Goal: Information Seeking & Learning: Learn about a topic

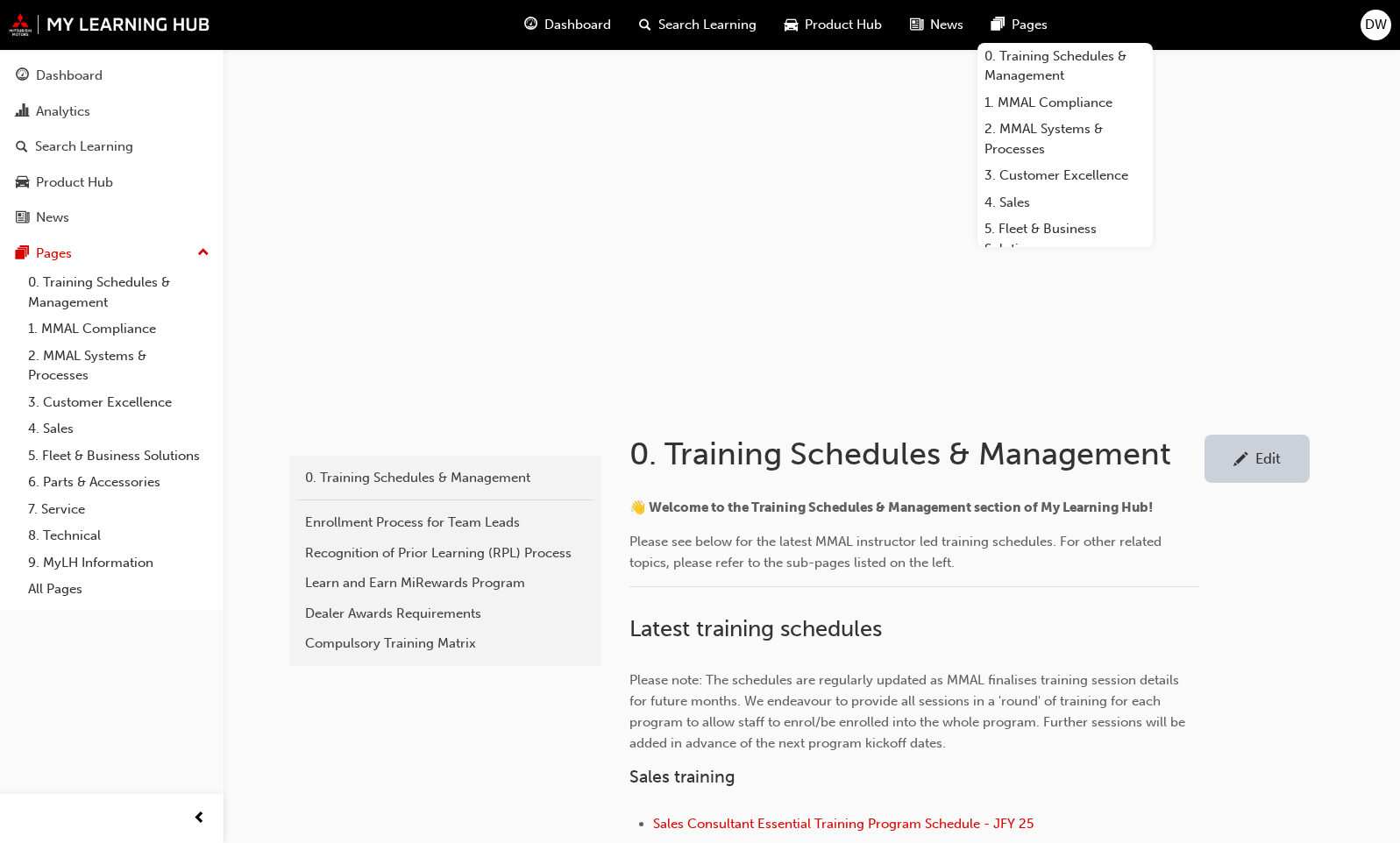
scroll to position [263, 0]
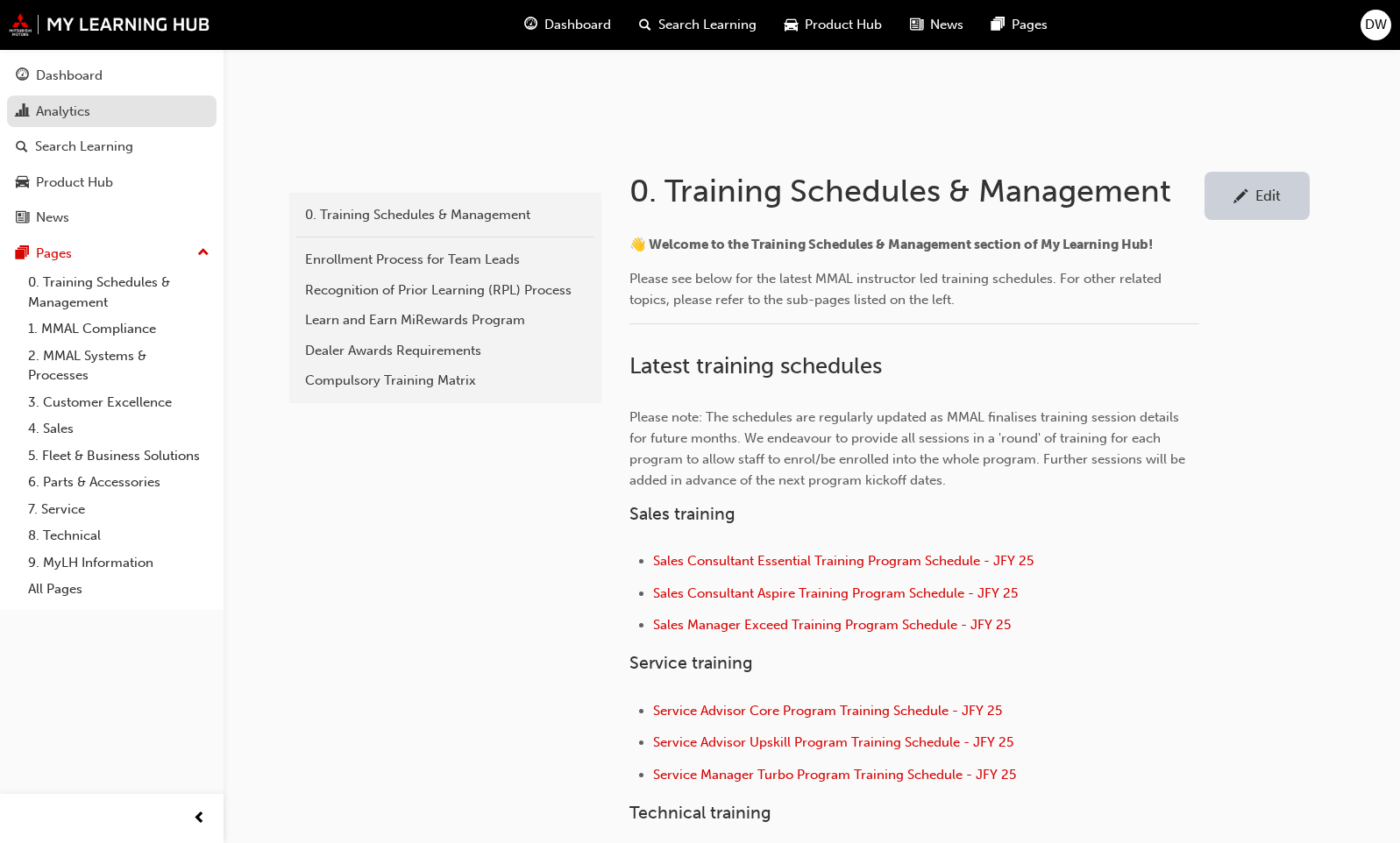
click at [53, 117] on div "Analytics" at bounding box center [63, 112] width 54 height 20
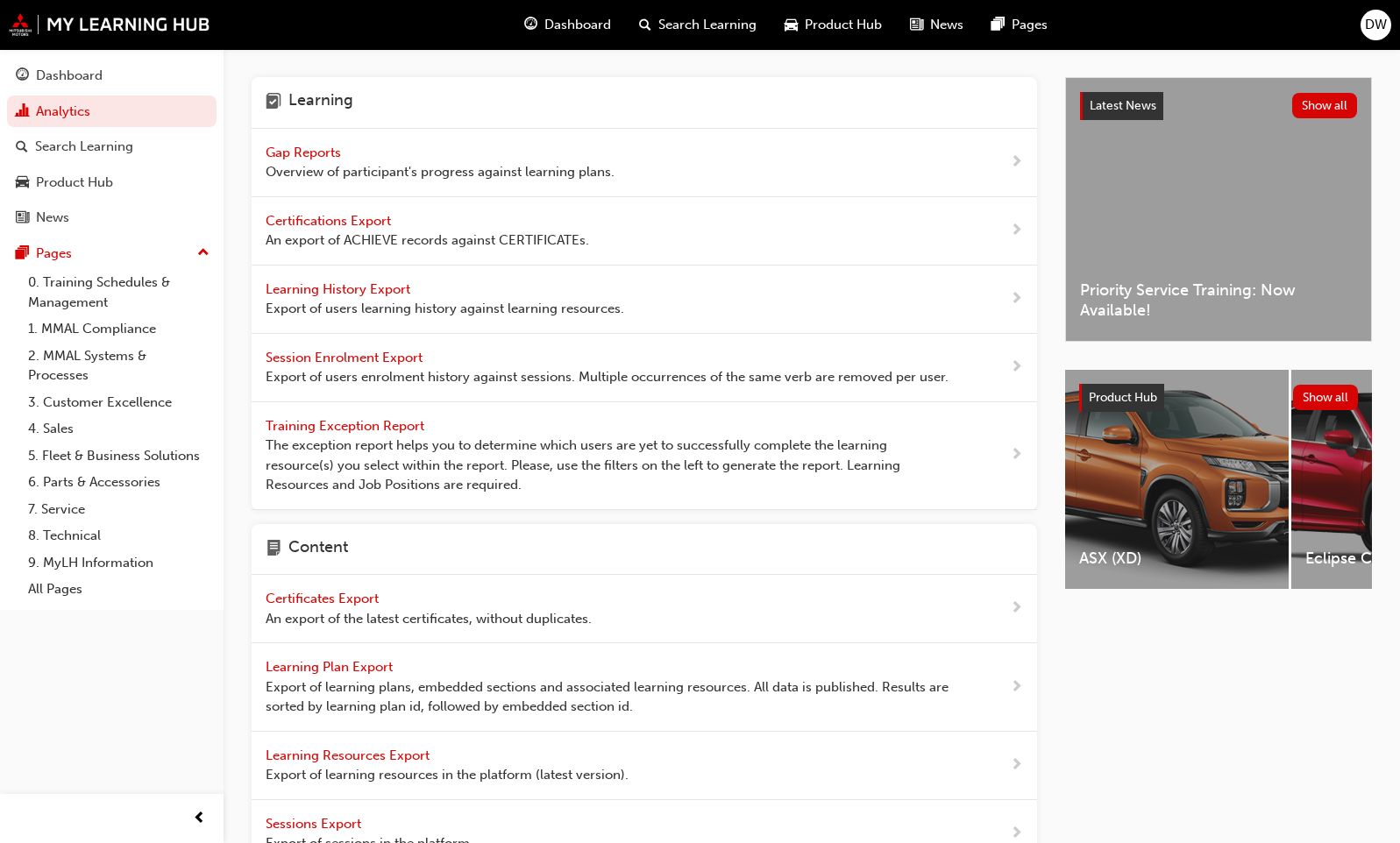
click at [321, 151] on span "Gap Reports" at bounding box center [305, 153] width 79 height 16
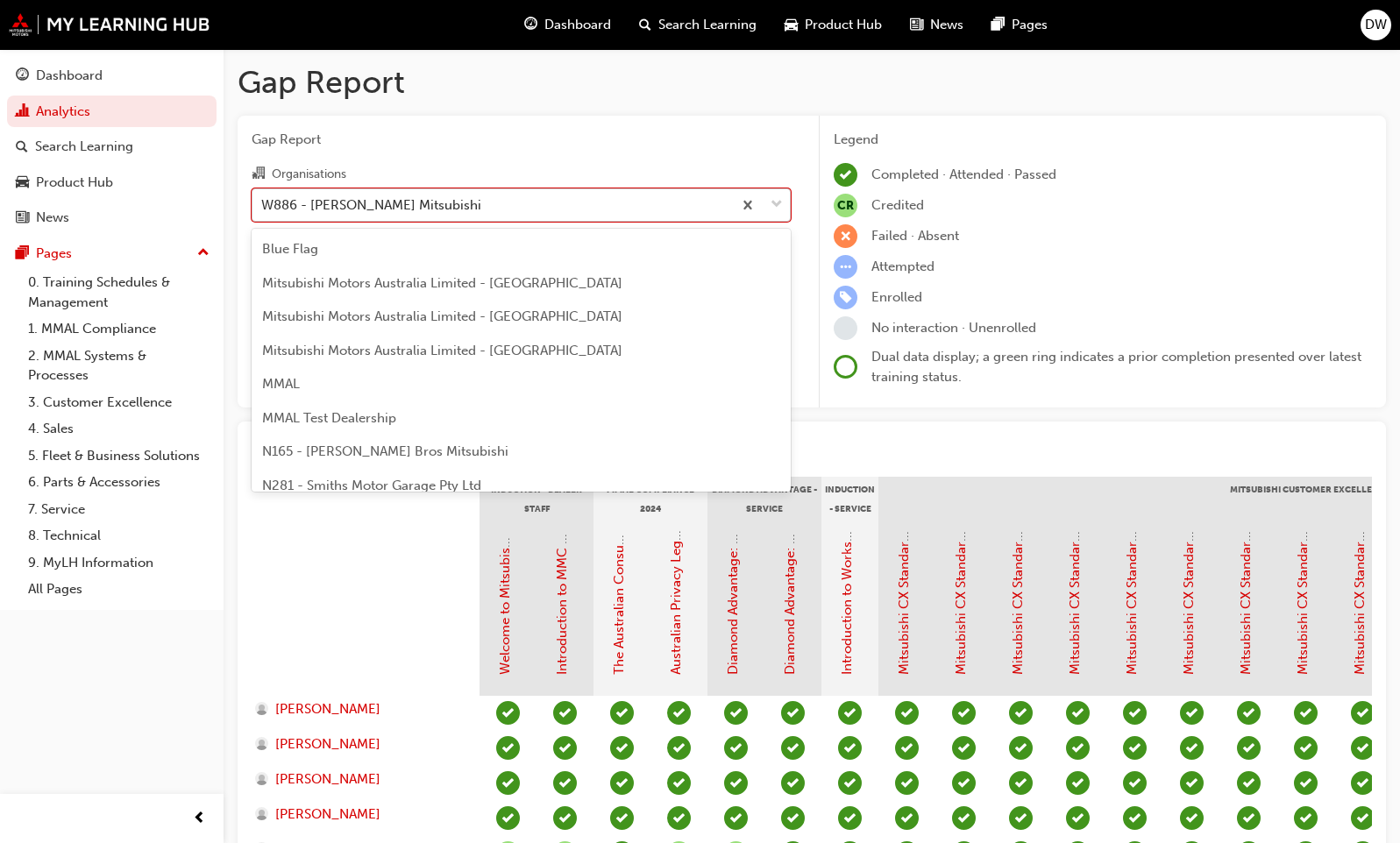
click at [471, 209] on div "W886 - [PERSON_NAME] Mitsubishi" at bounding box center [492, 204] width 480 height 31
click at [263, 209] on input "Organisations option W886 - [PERSON_NAME] Mitsubishi focused, 190 of 202. 202 r…" at bounding box center [262, 203] width 2 height 15
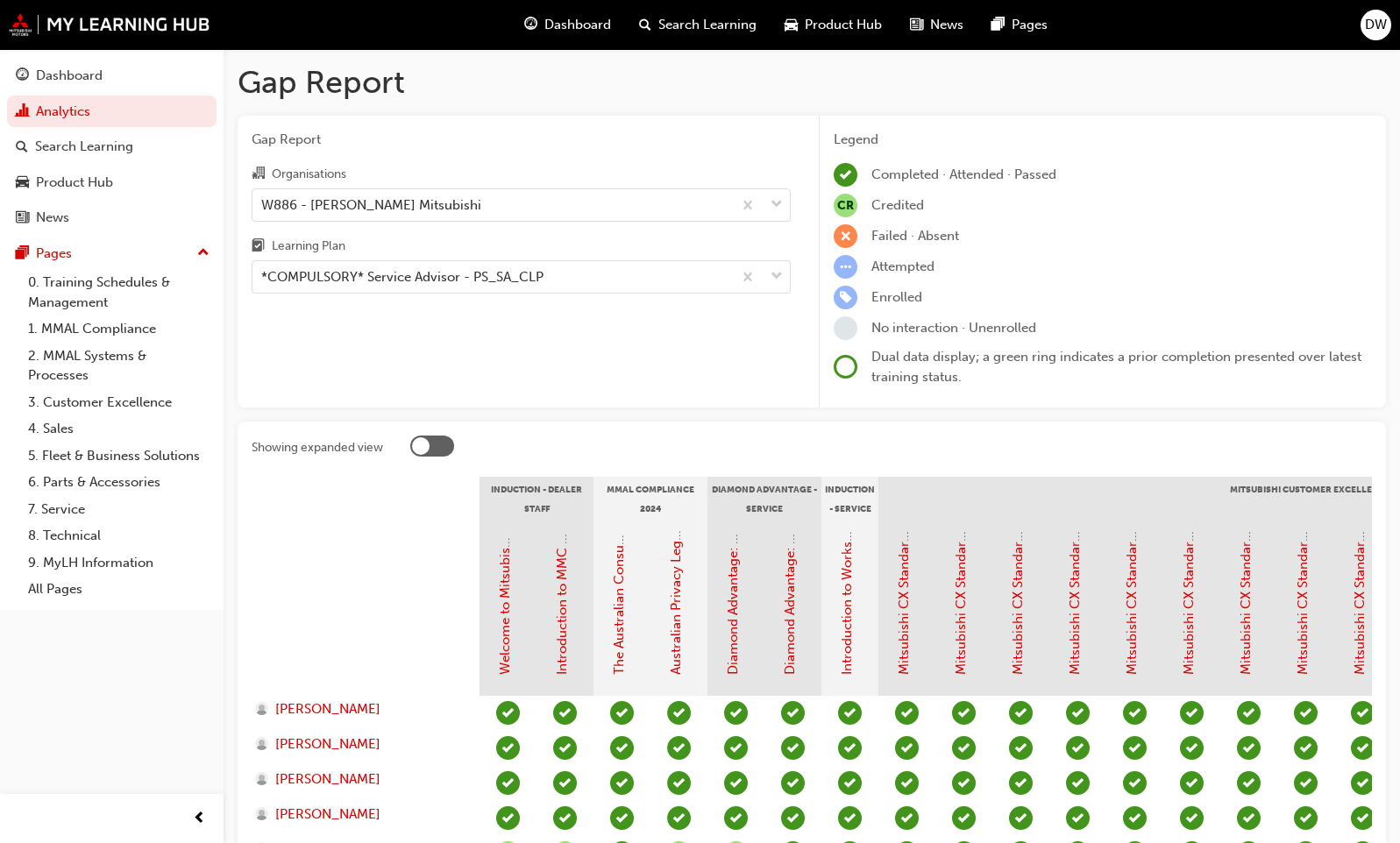
click at [578, 147] on span "Gap Report" at bounding box center [521, 139] width 539 height 20
click at [534, 198] on div "W886 - [PERSON_NAME] Mitsubishi" at bounding box center [492, 204] width 480 height 31
click at [263, 198] on input "Organisations W886 - [PERSON_NAME] Mitsubishi" at bounding box center [262, 203] width 2 height 15
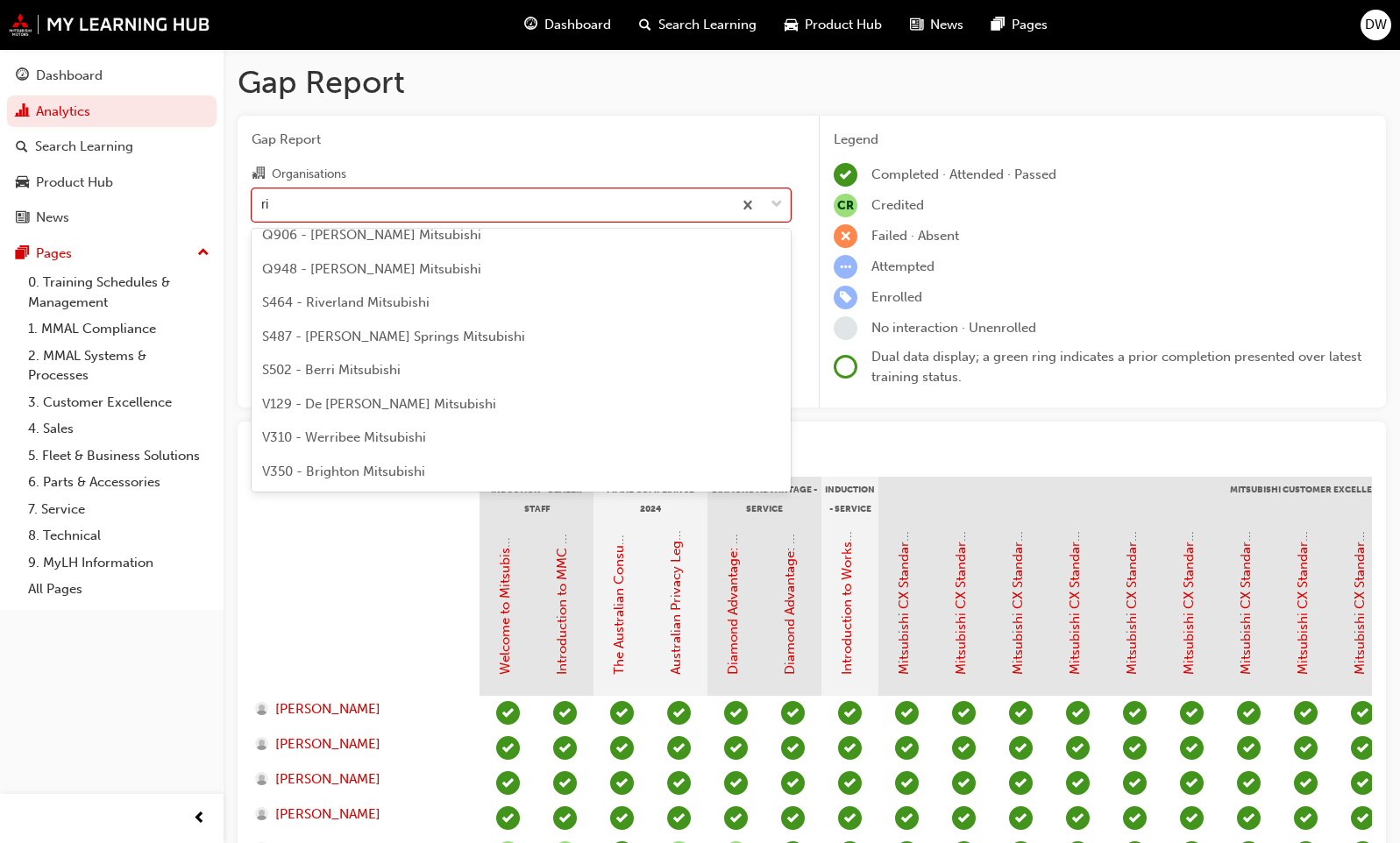
scroll to position [0, 0]
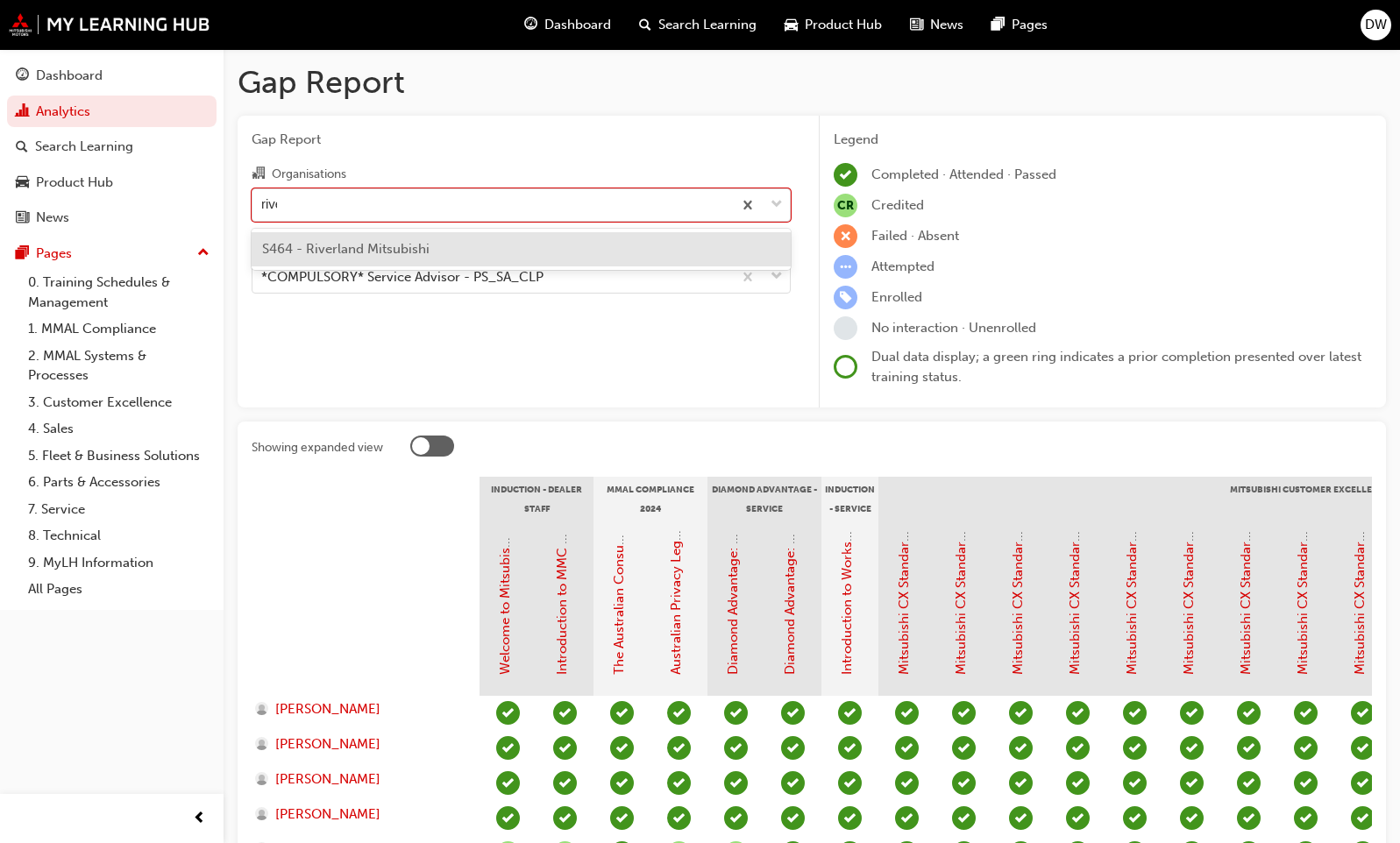
type input "river"
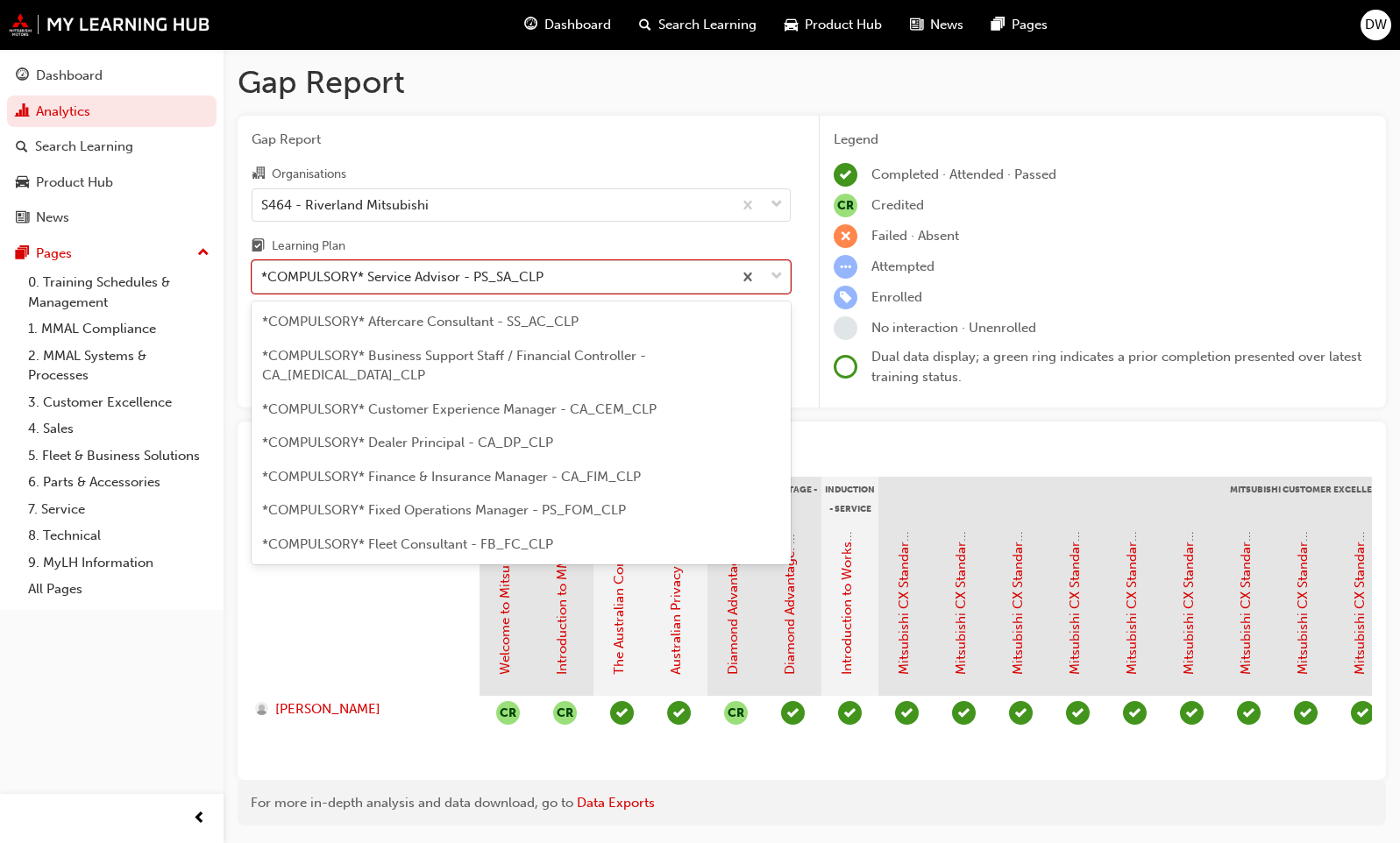
click at [475, 267] on div "*COMPULSORY* Service Advisor - PS_SA_CLP" at bounding box center [402, 277] width 283 height 20
click at [263, 269] on input "Learning Plan option *COMPULSORY* Service Advisor - PS_SA_CLP focused, 19 of 43…" at bounding box center [262, 276] width 2 height 15
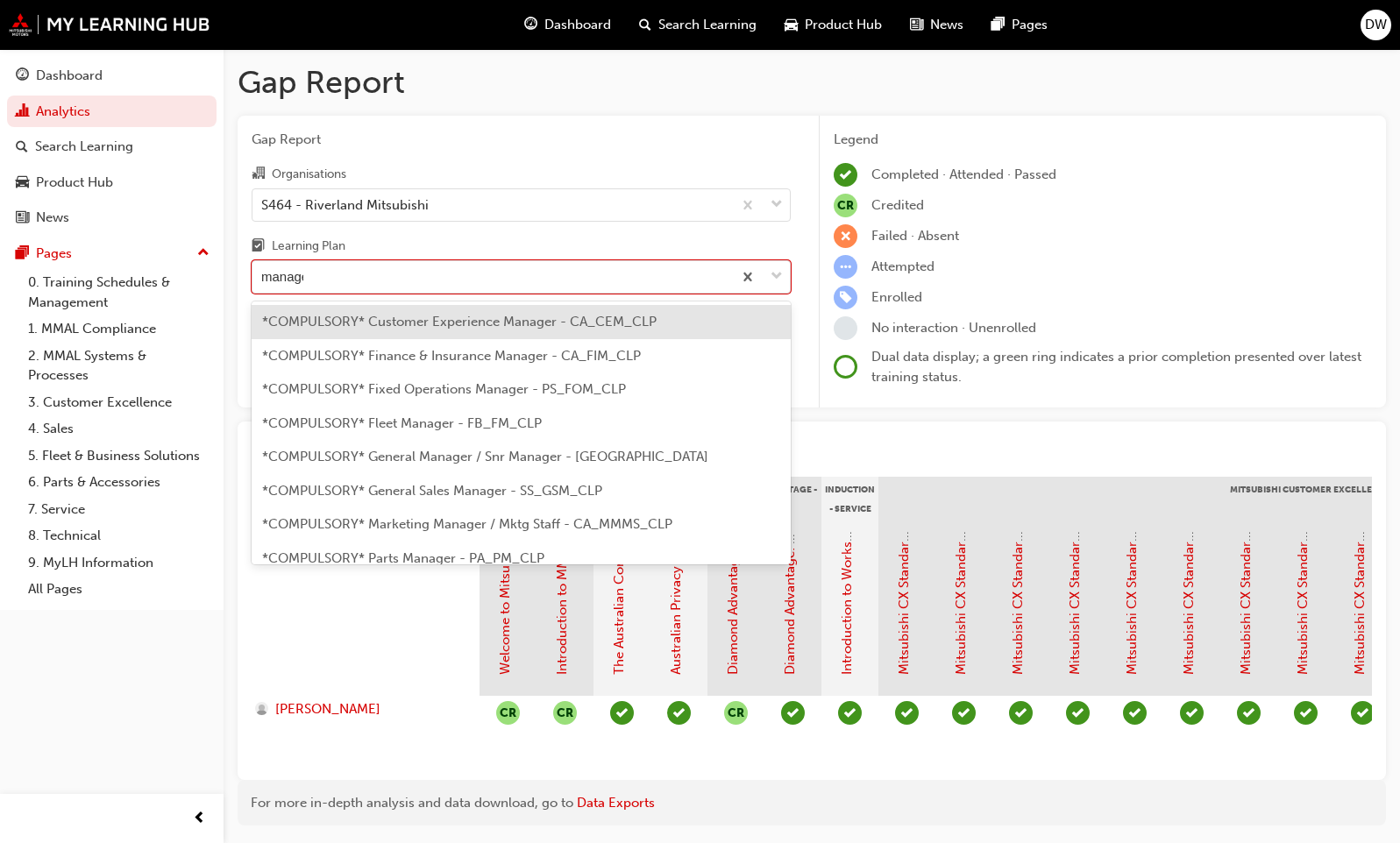
type input "manager"
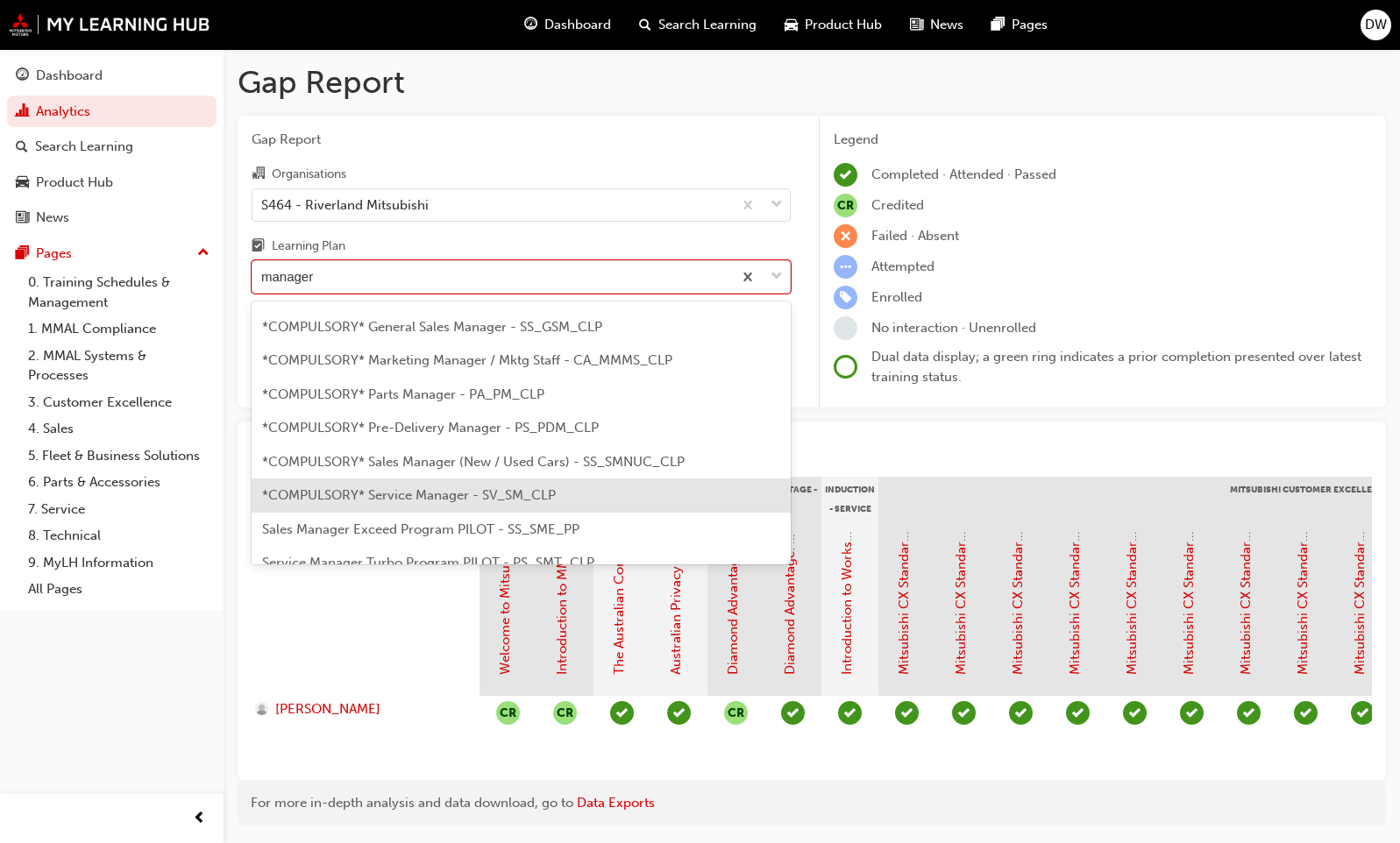
scroll to position [183, 0]
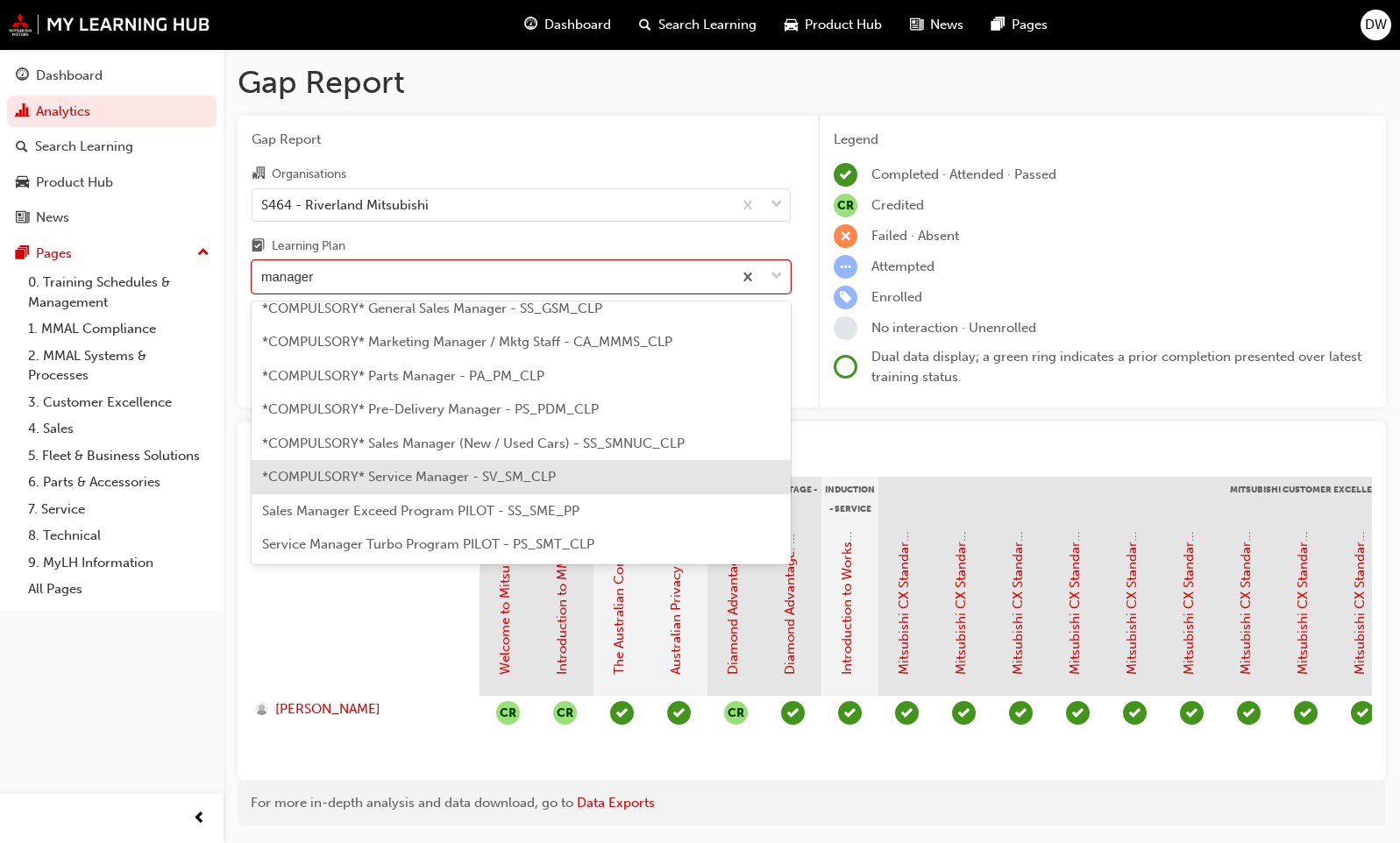
click at [450, 471] on span "*COMPULSORY* Service Manager - SV_SM_CLP" at bounding box center [408, 477] width 293 height 16
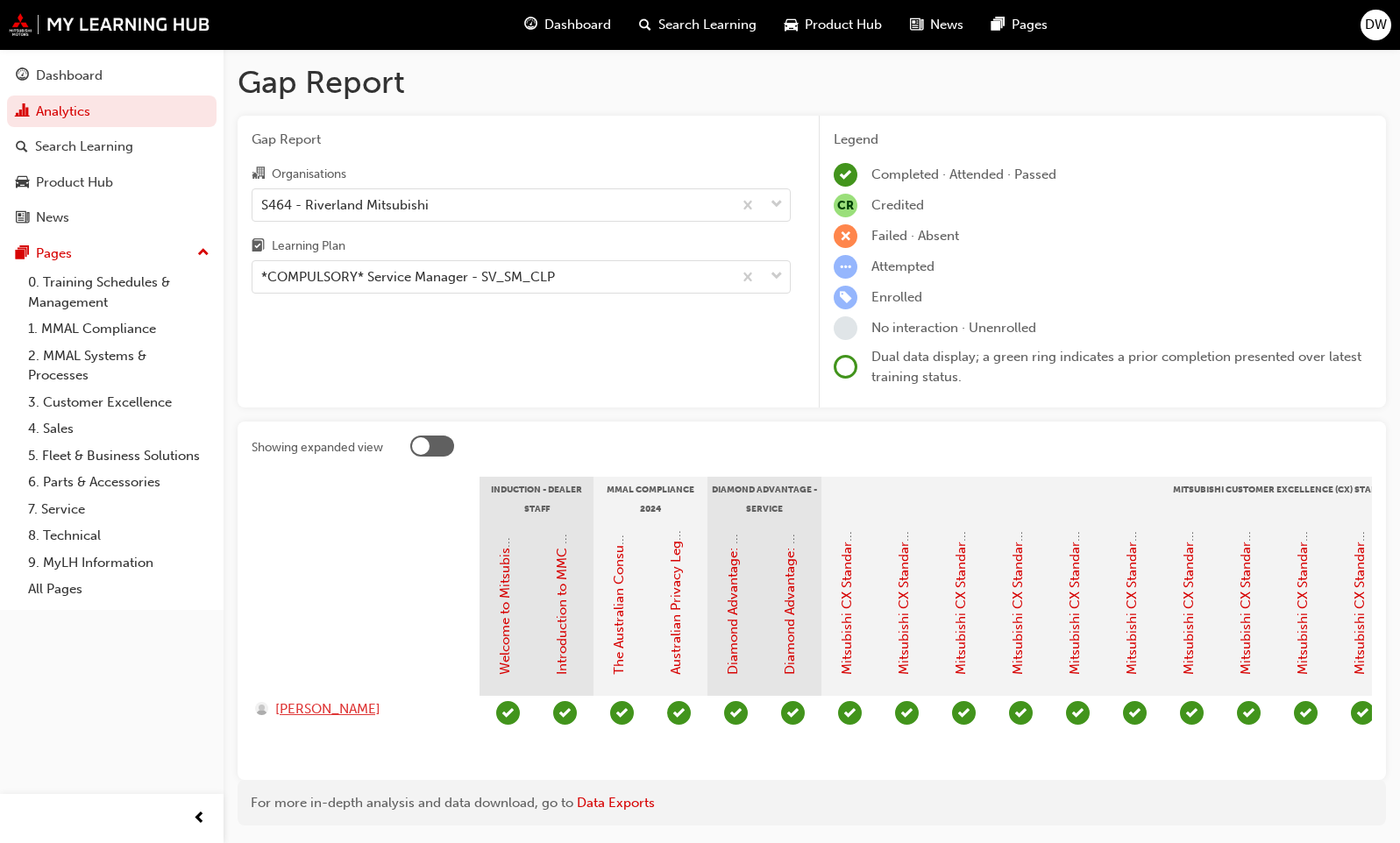
click at [381, 707] on span "[PERSON_NAME]" at bounding box center [328, 709] width 105 height 20
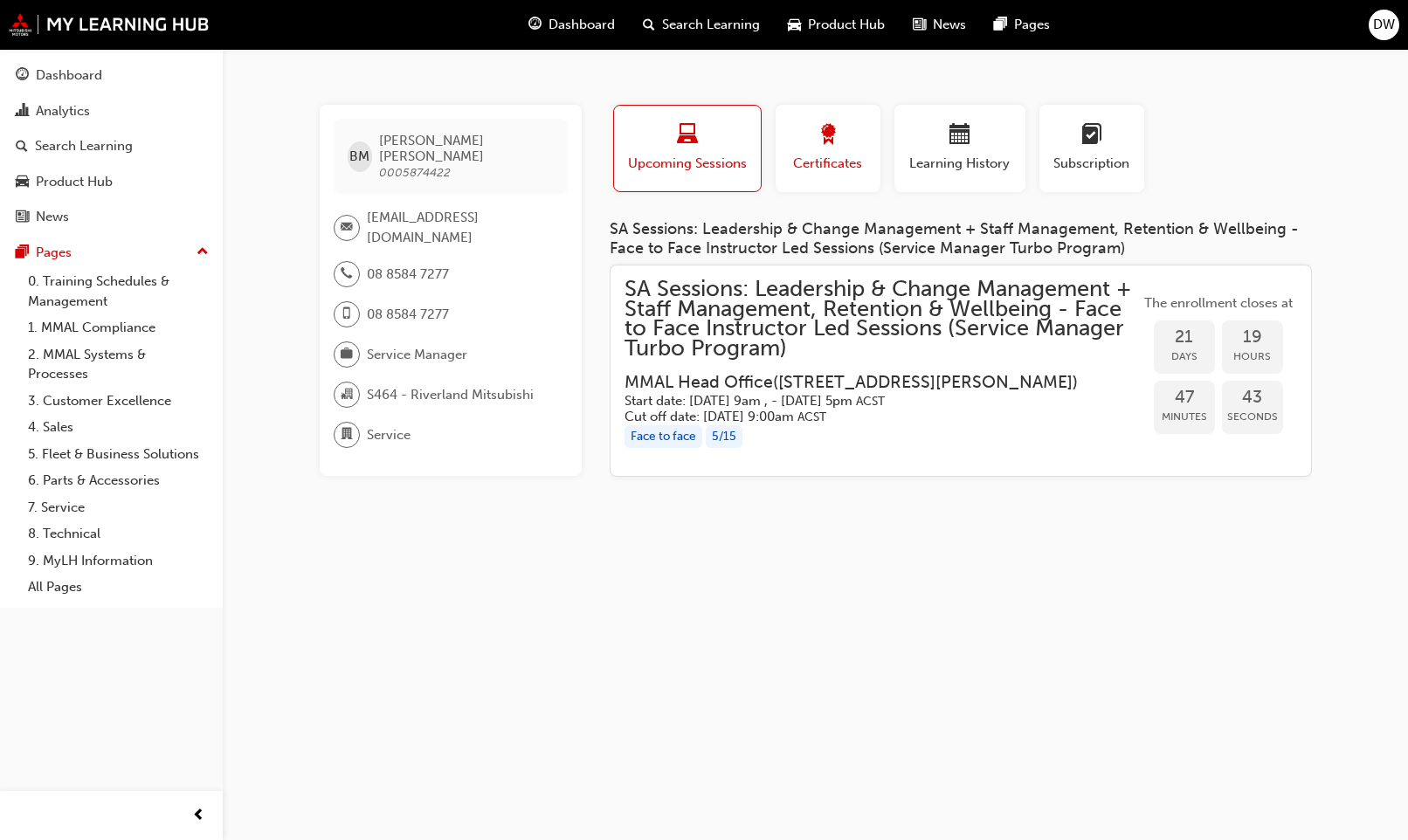
click at [827, 125] on span "award-icon" at bounding box center [828, 135] width 21 height 23
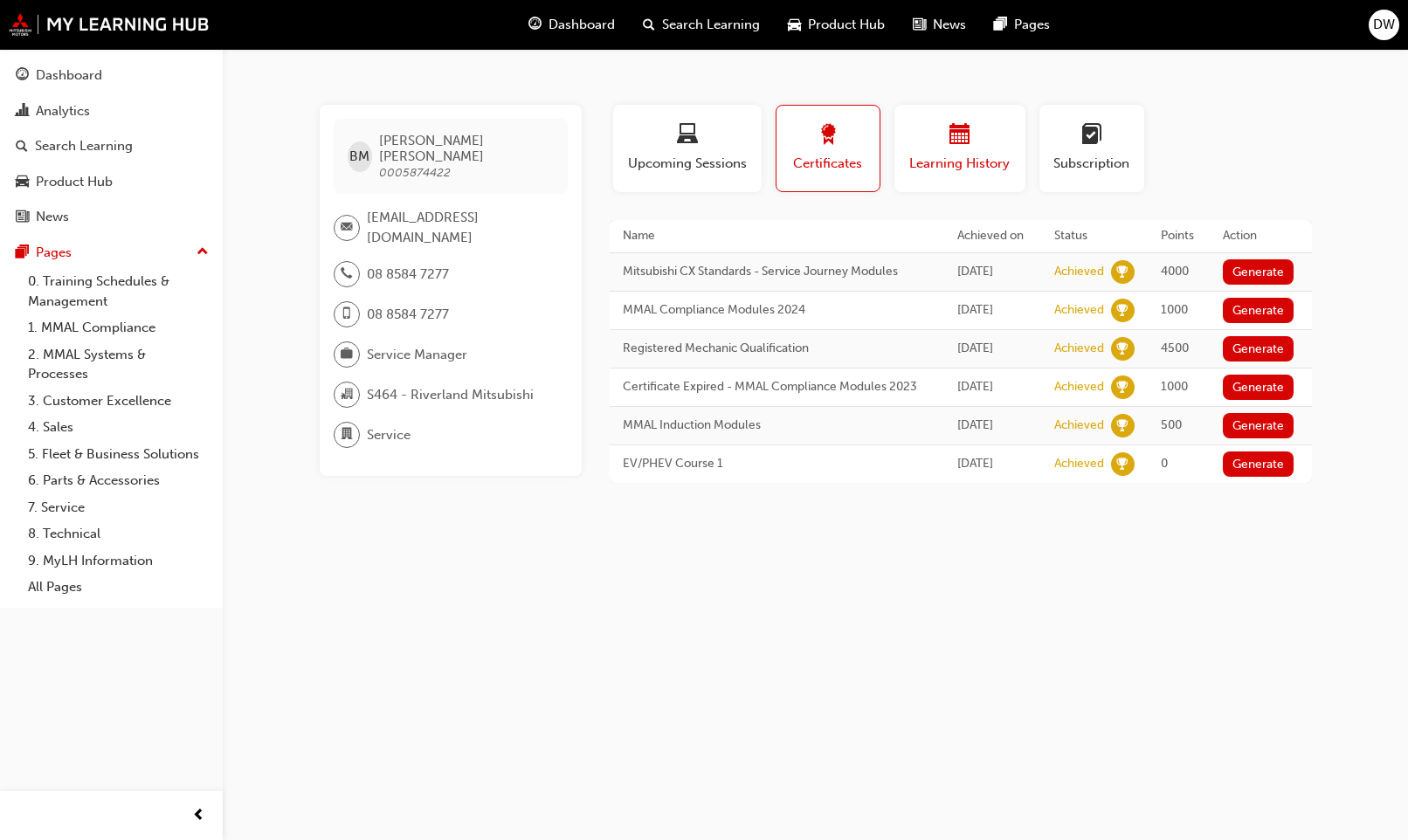
click at [936, 143] on div "button" at bounding box center [960, 137] width 105 height 27
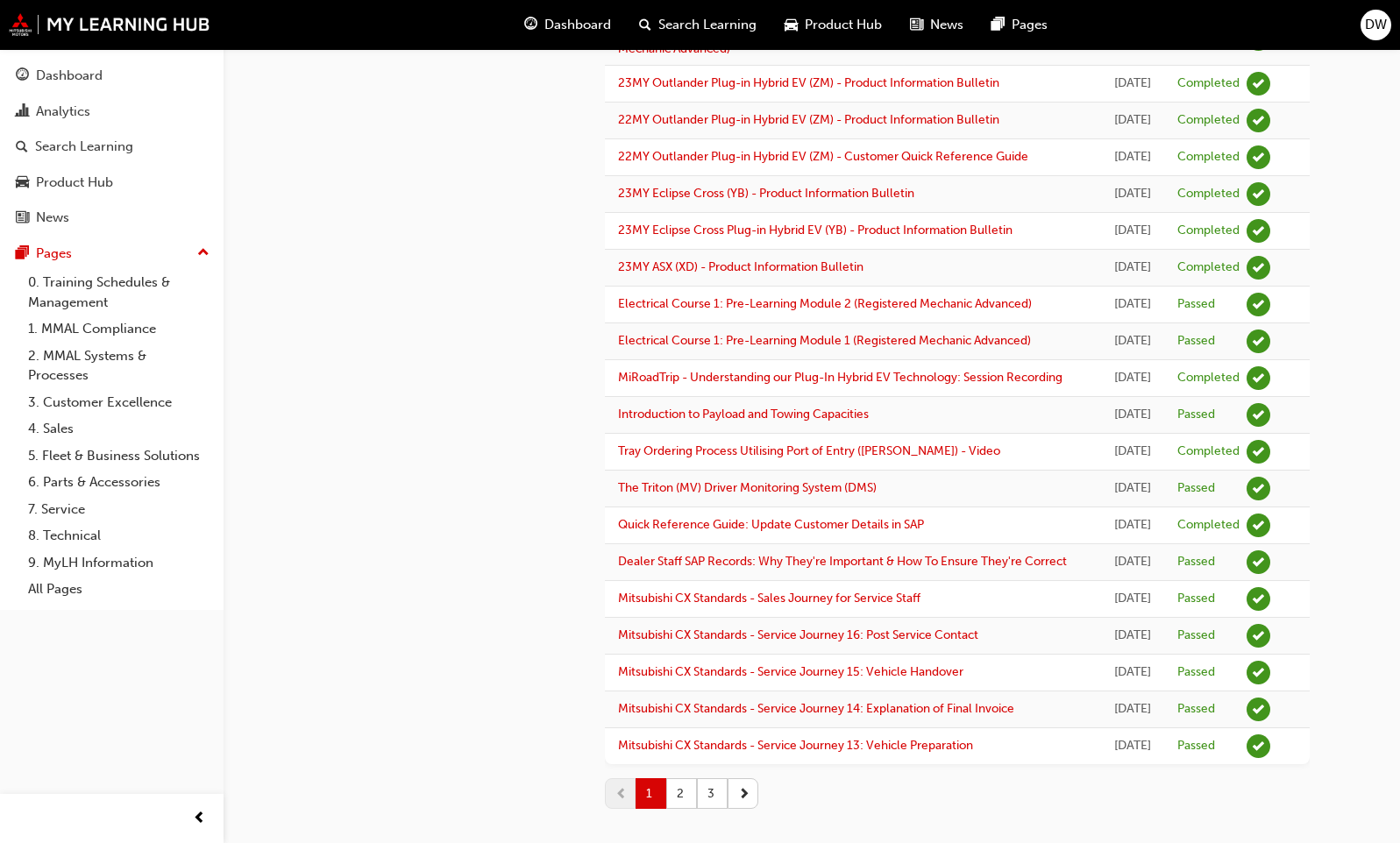
scroll to position [1457, 0]
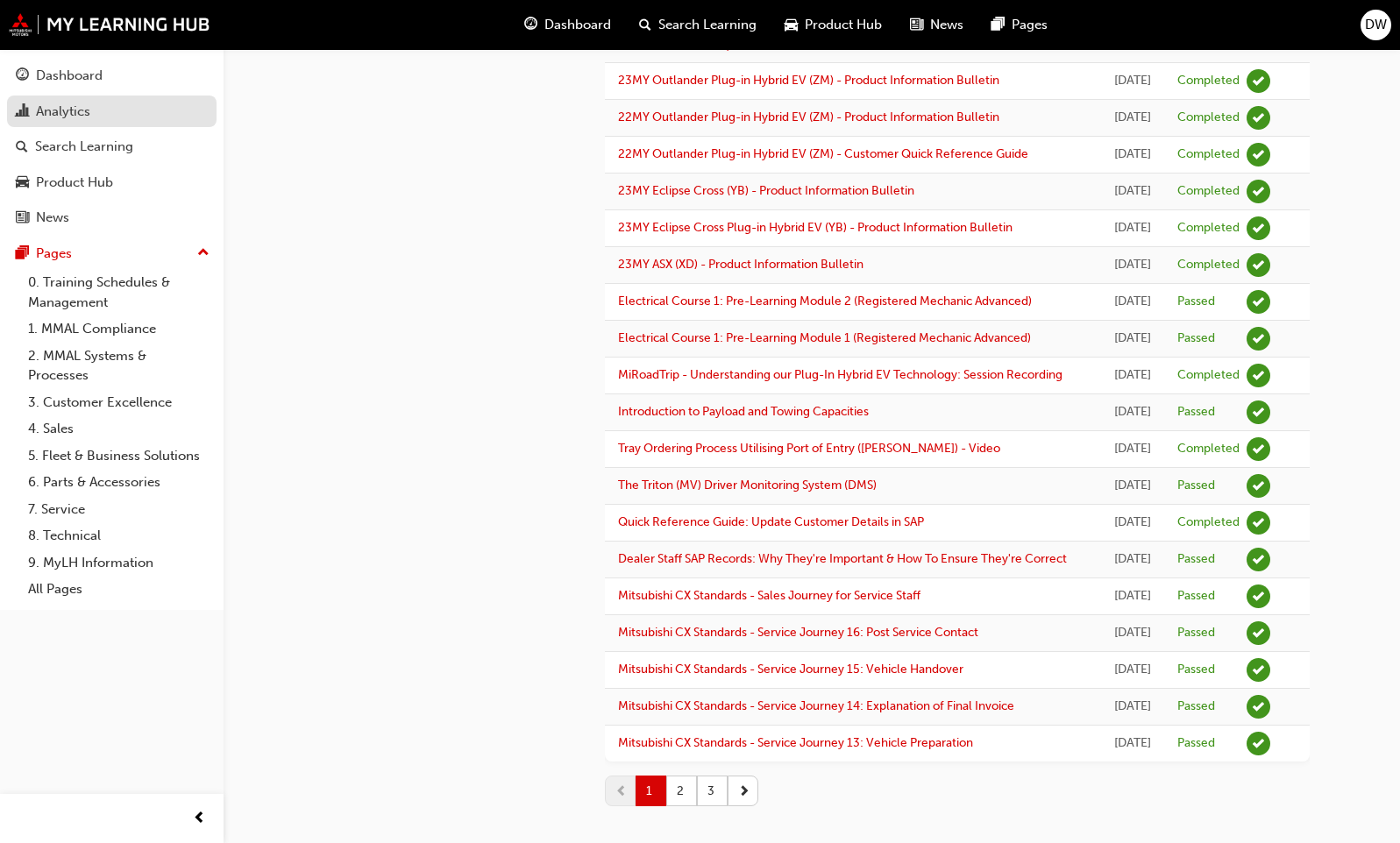
click at [81, 106] on div "Analytics" at bounding box center [63, 112] width 54 height 20
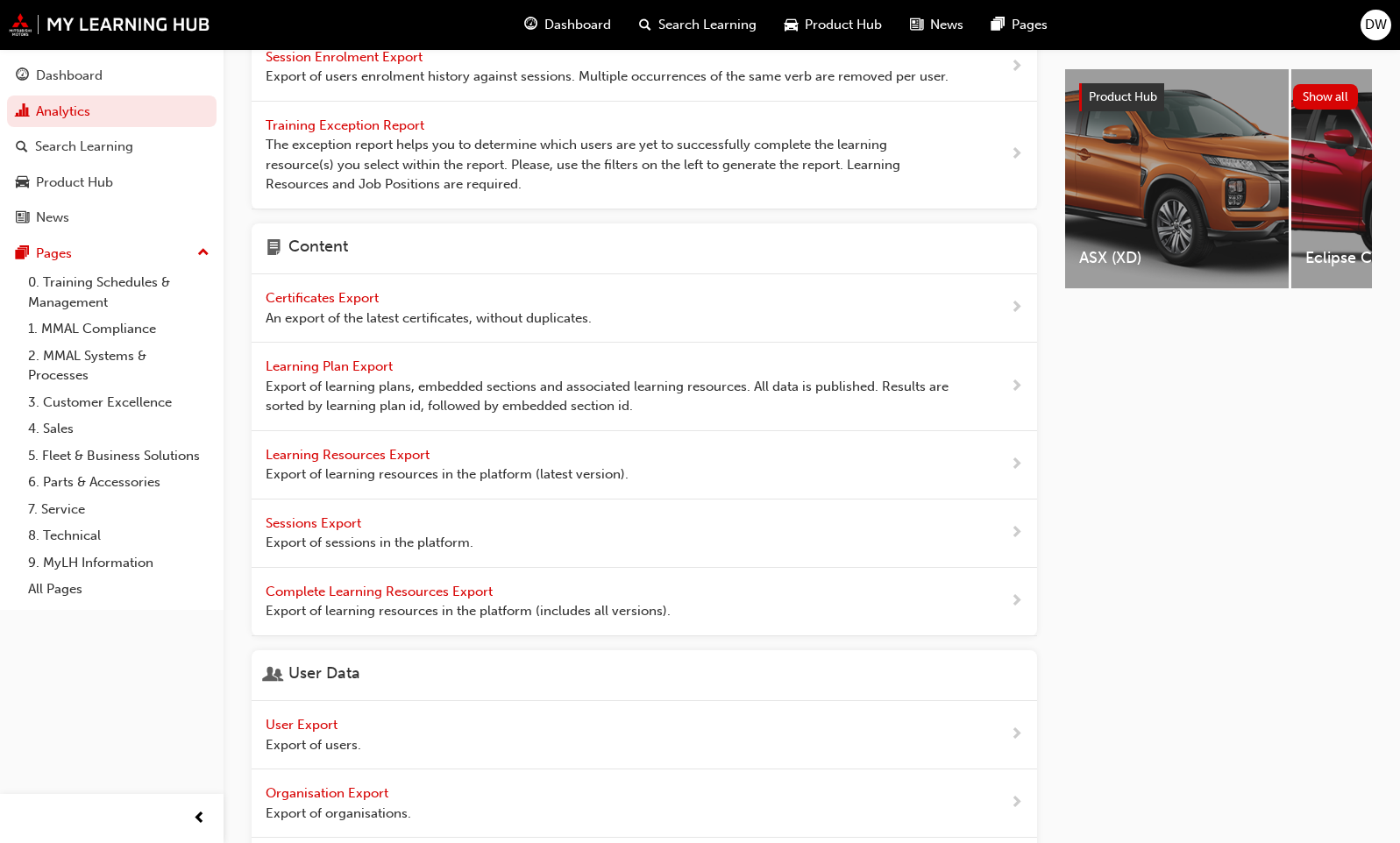
scroll to position [300, 0]
click at [378, 369] on span "Learning Plan Export" at bounding box center [330, 367] width 130 height 16
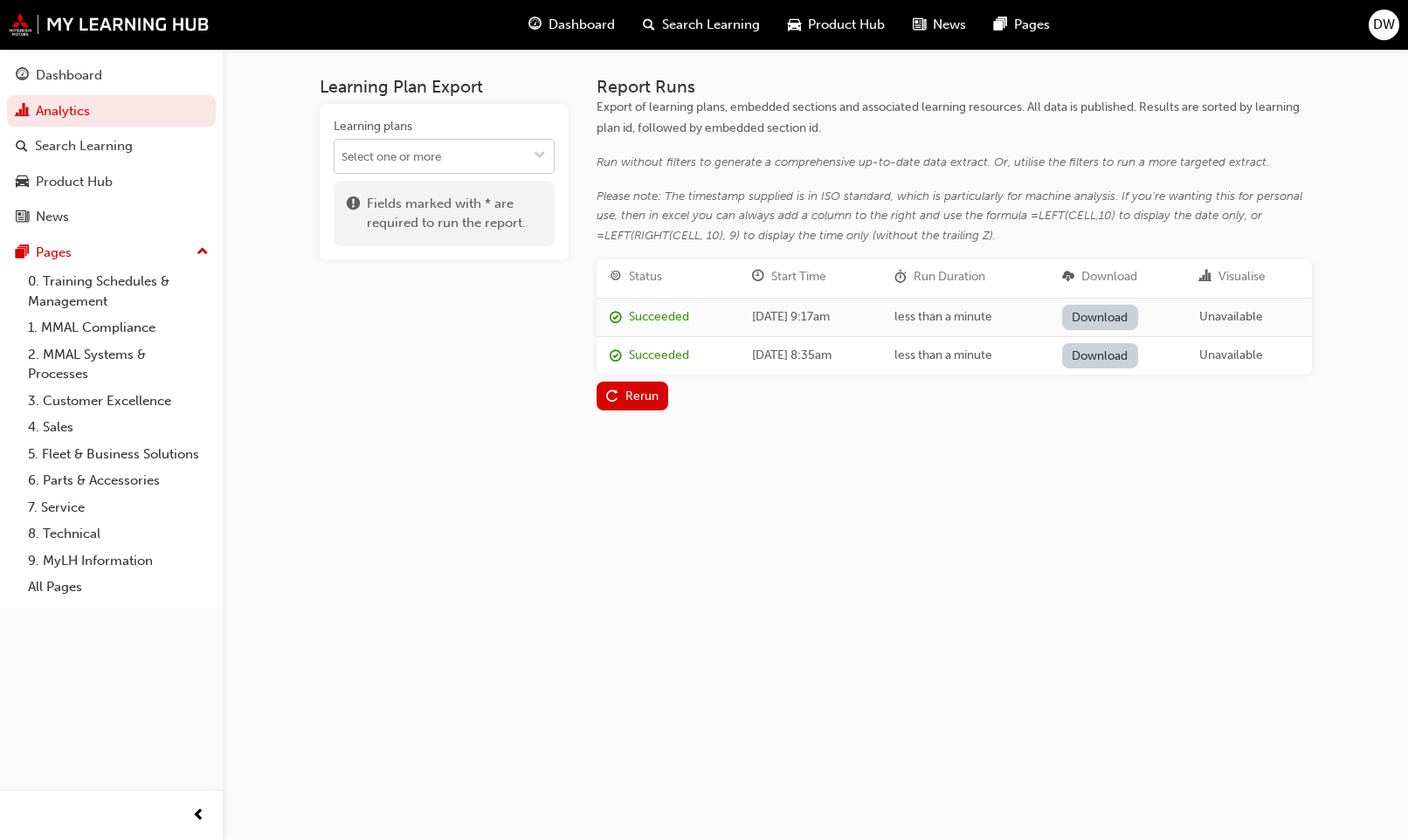
click at [384, 165] on input "Learning plans" at bounding box center [444, 156] width 219 height 33
click at [399, 313] on div "Learning Plan Export Learning plans No results, type at least 1 character of ti…" at bounding box center [445, 244] width 249 height 333
click at [501, 525] on div "Learning Plan Export Learning plans Fields marked with * are required to run th…" at bounding box center [704, 420] width 1408 height 840
click at [90, 146] on div "Search Learning" at bounding box center [83, 146] width 98 height 20
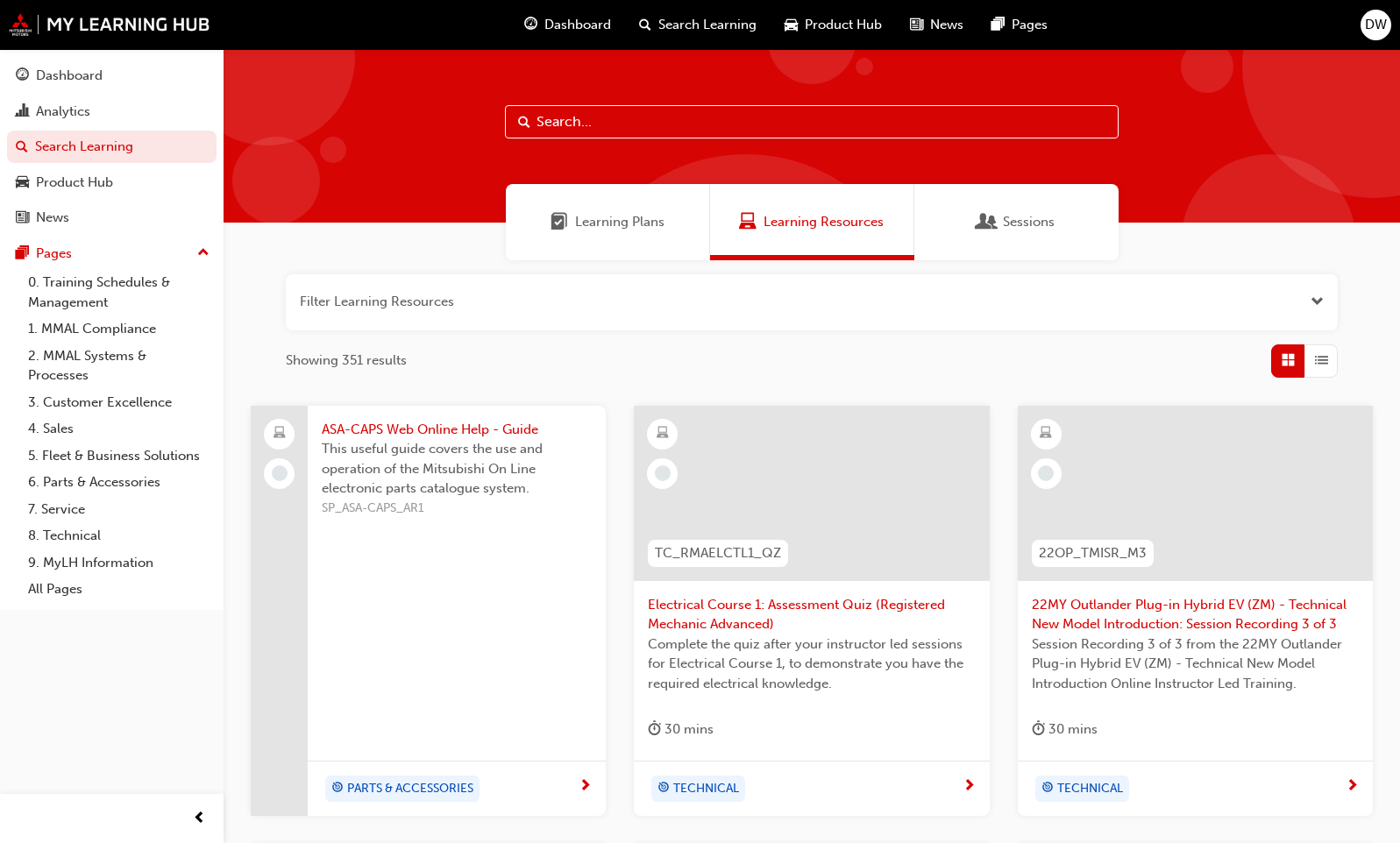
click at [627, 226] on span "Learning Plans" at bounding box center [619, 222] width 89 height 20
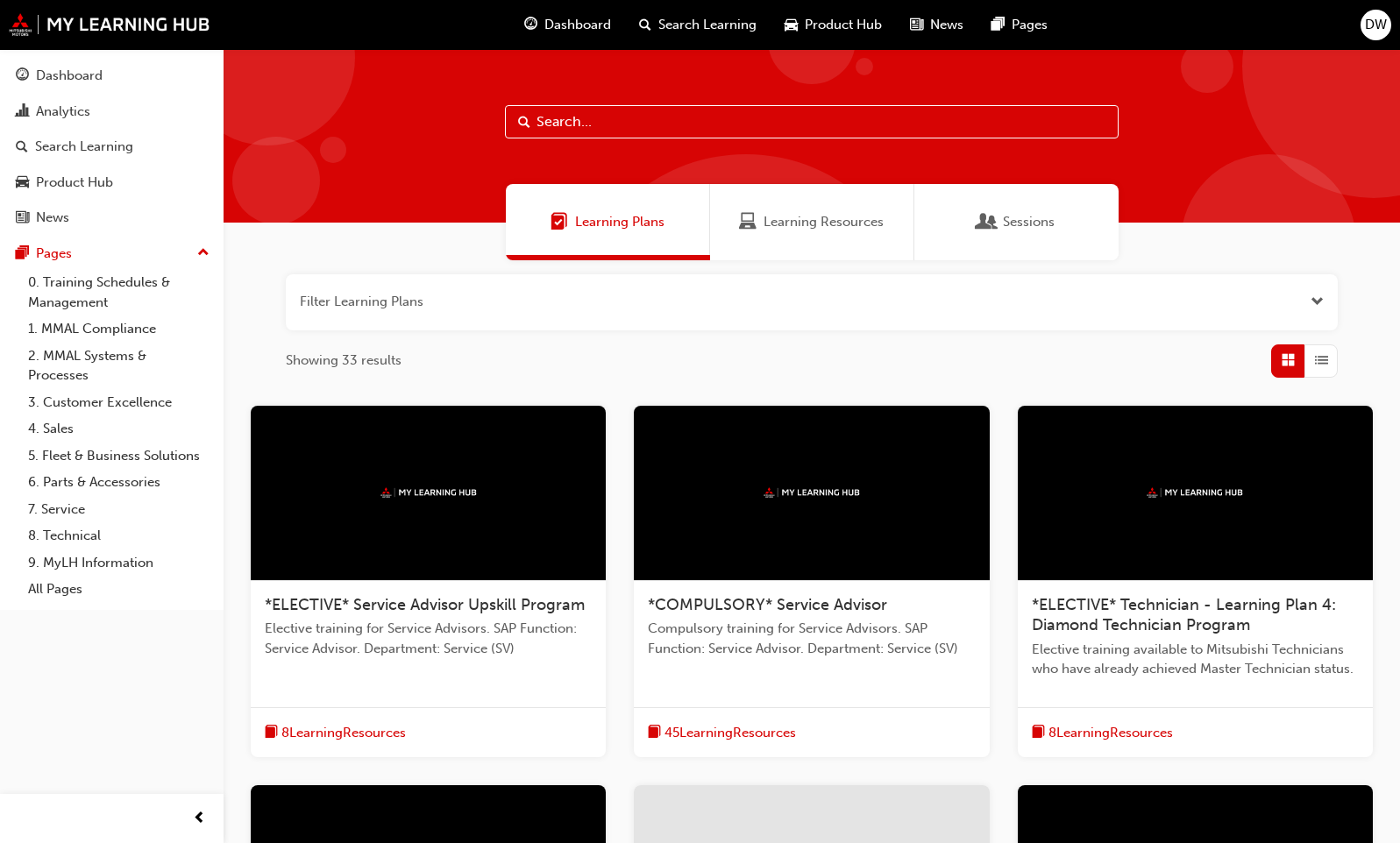
click at [609, 120] on input "text" at bounding box center [812, 121] width 614 height 33
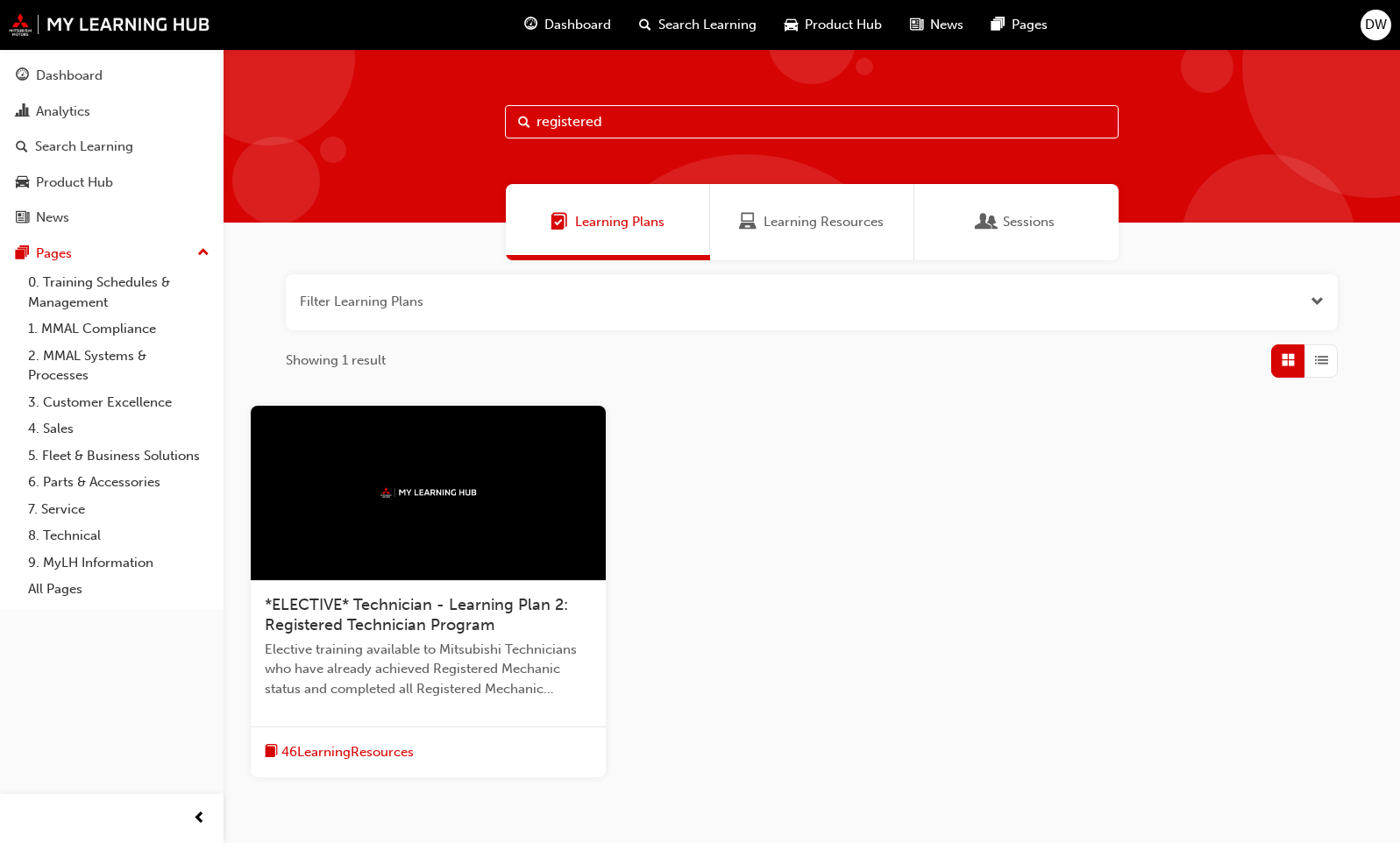
click at [812, 220] on span "Learning Resources" at bounding box center [822, 222] width 120 height 20
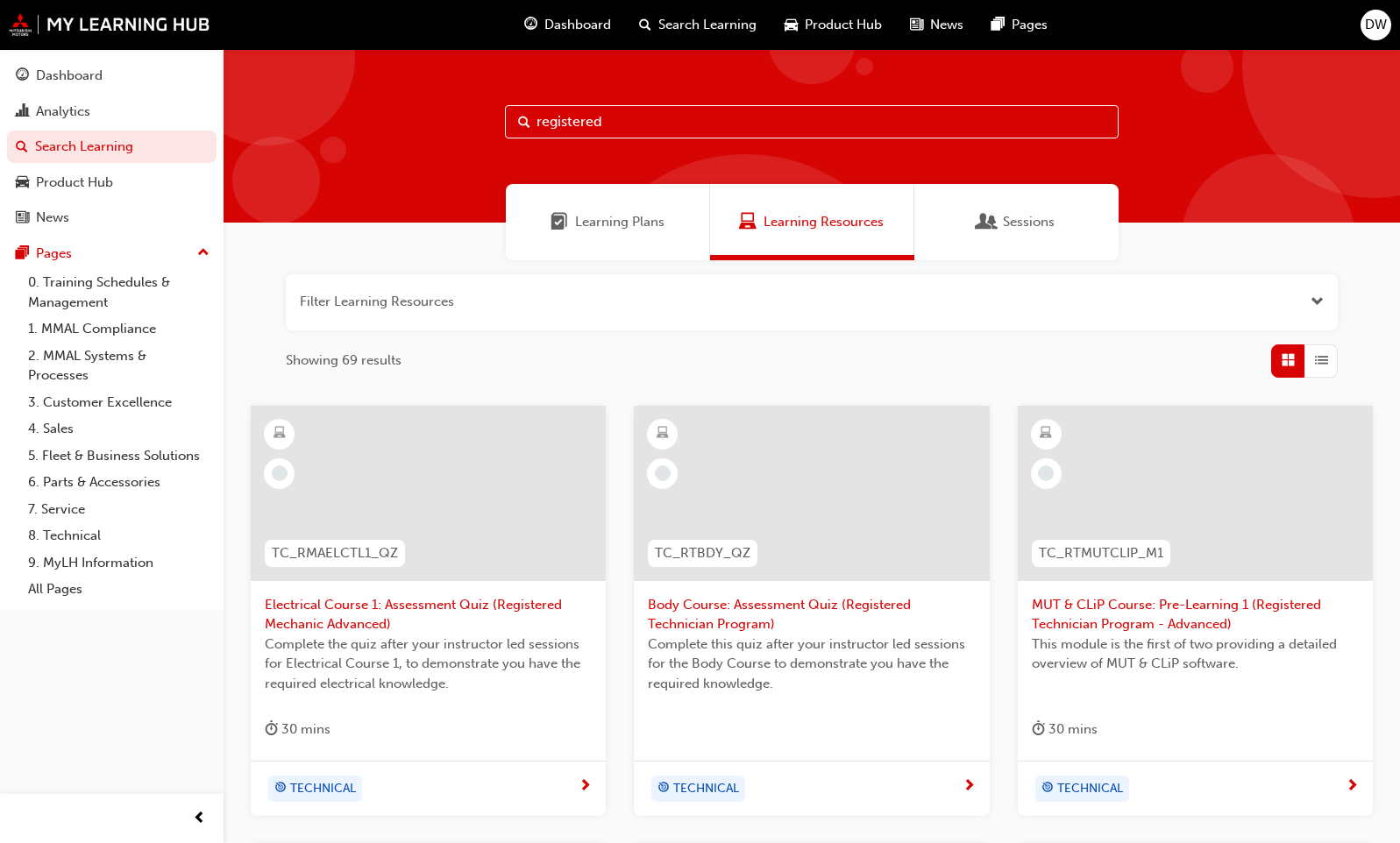
click at [667, 122] on input "registered" at bounding box center [812, 121] width 614 height 33
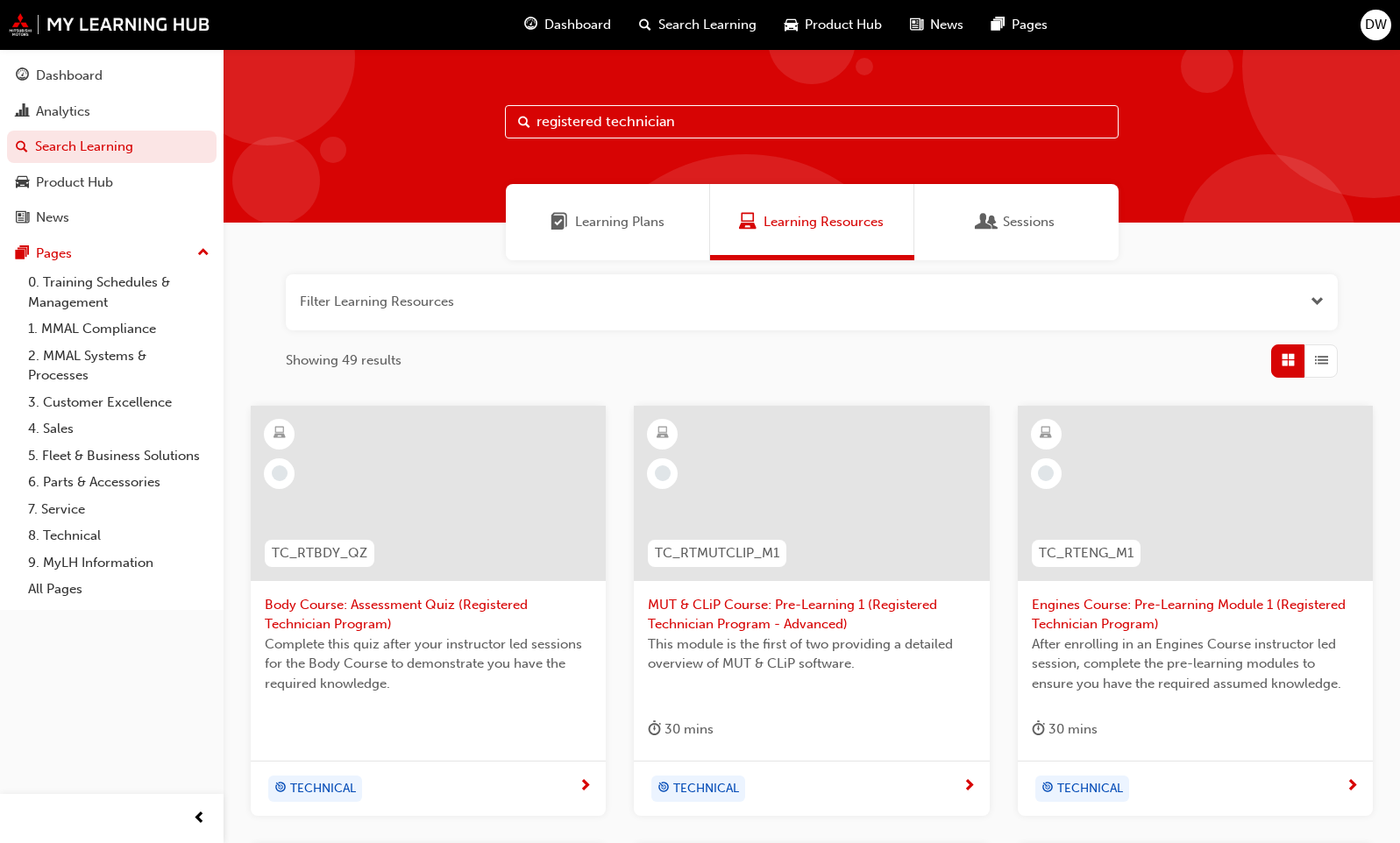
click at [633, 222] on span "Learning Plans" at bounding box center [619, 222] width 89 height 20
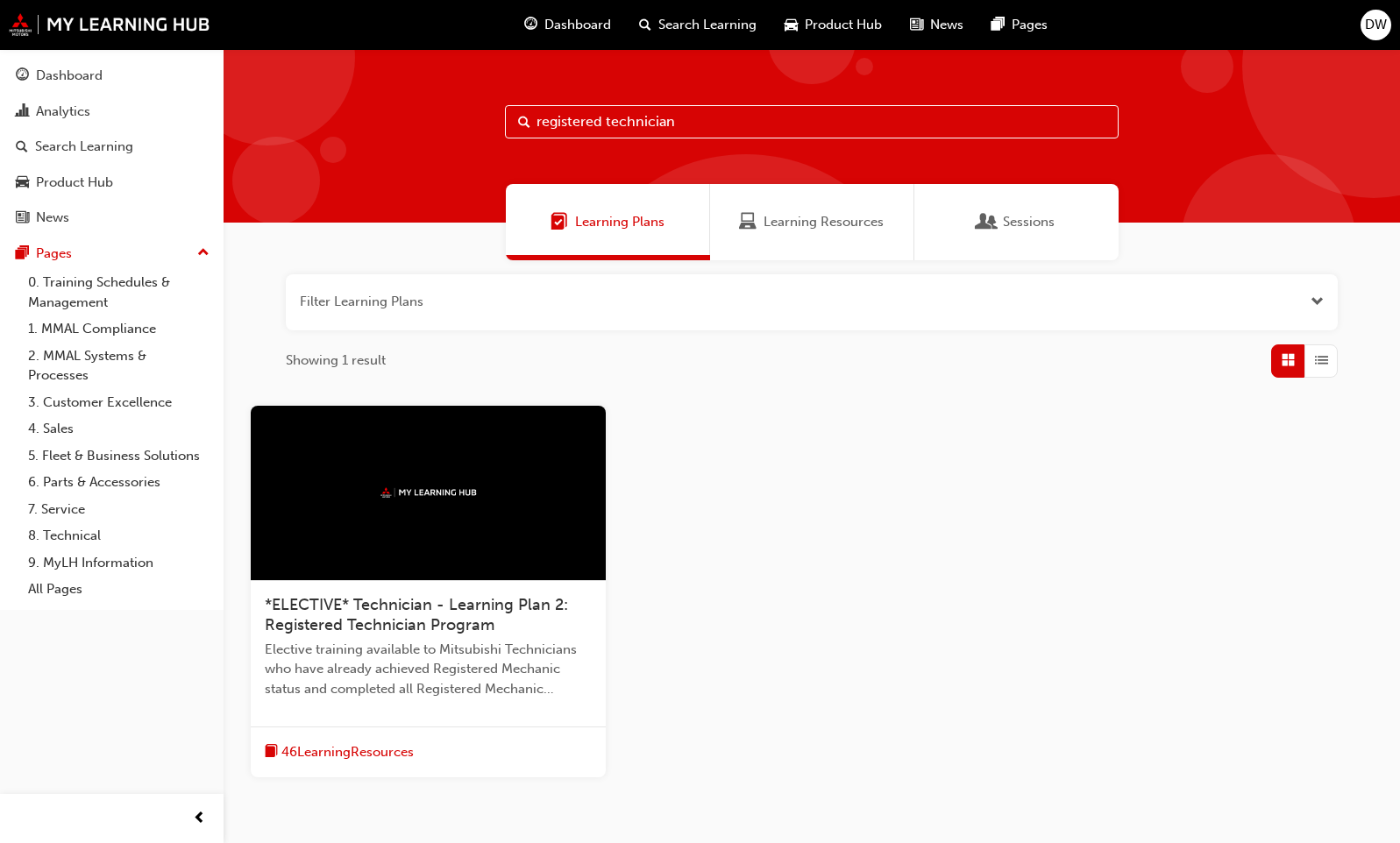
click at [370, 299] on button "button" at bounding box center [812, 302] width 1052 height 56
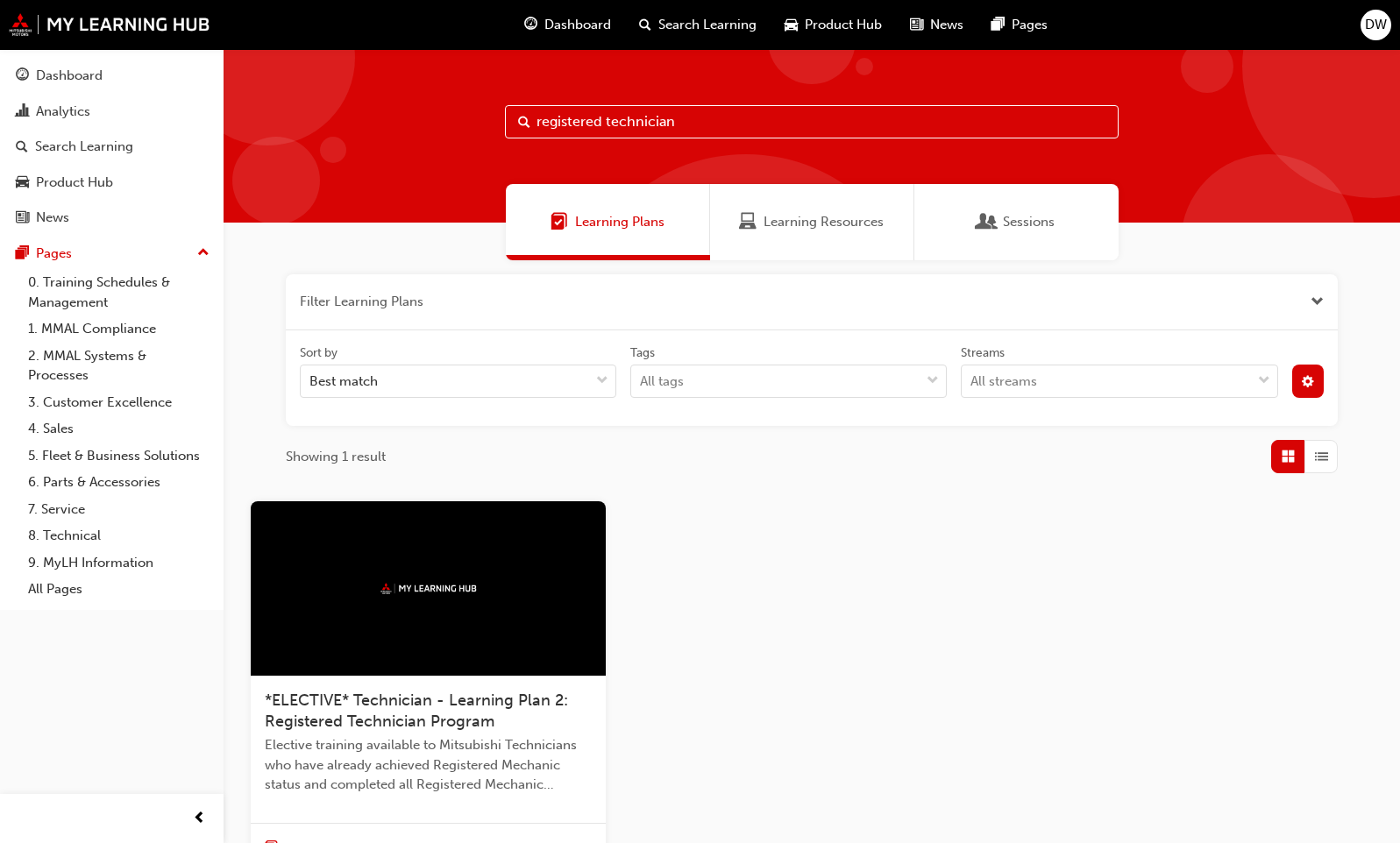
click at [722, 124] on input "registered technician" at bounding box center [812, 121] width 614 height 33
type input "r"
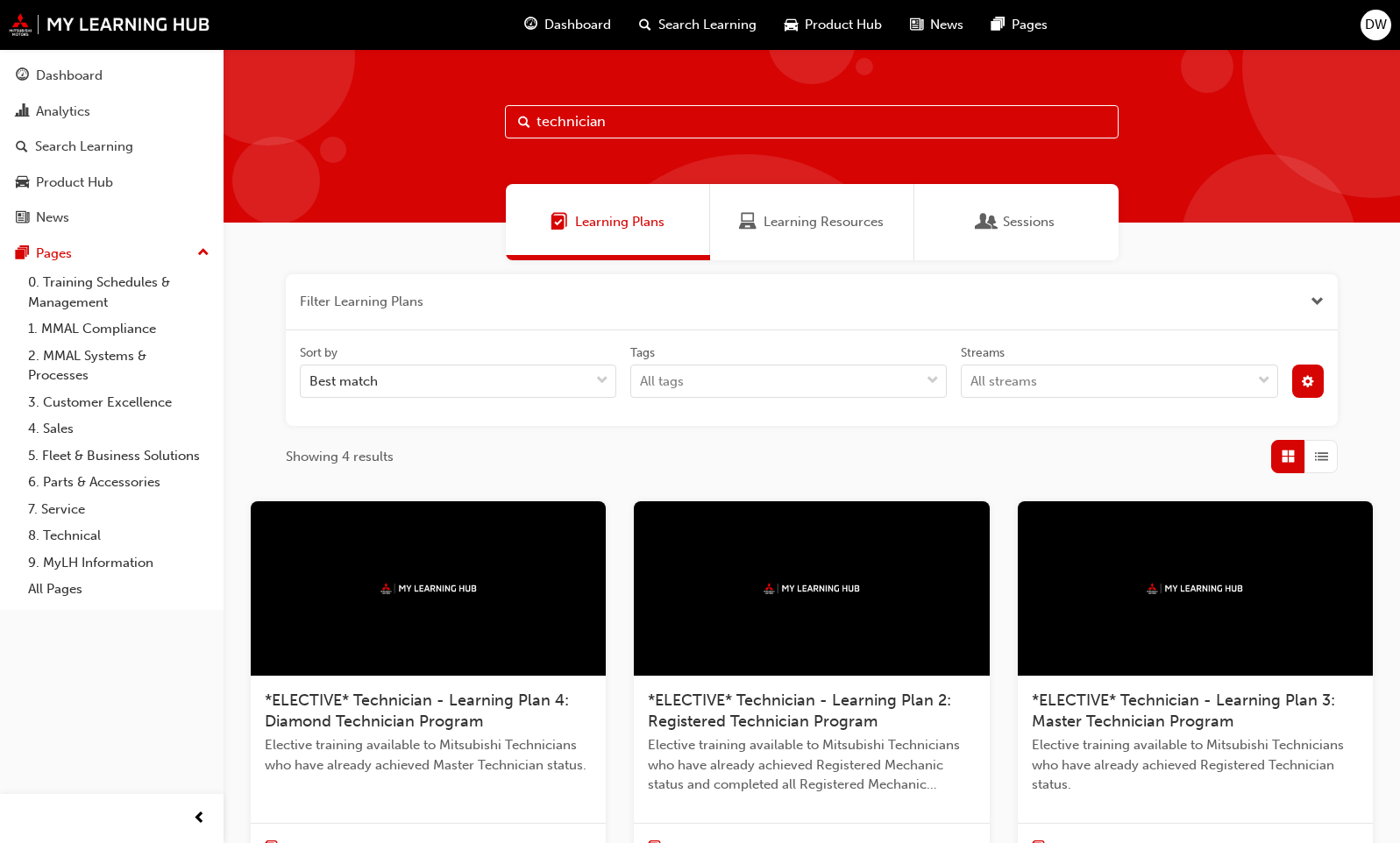
scroll to position [485, 0]
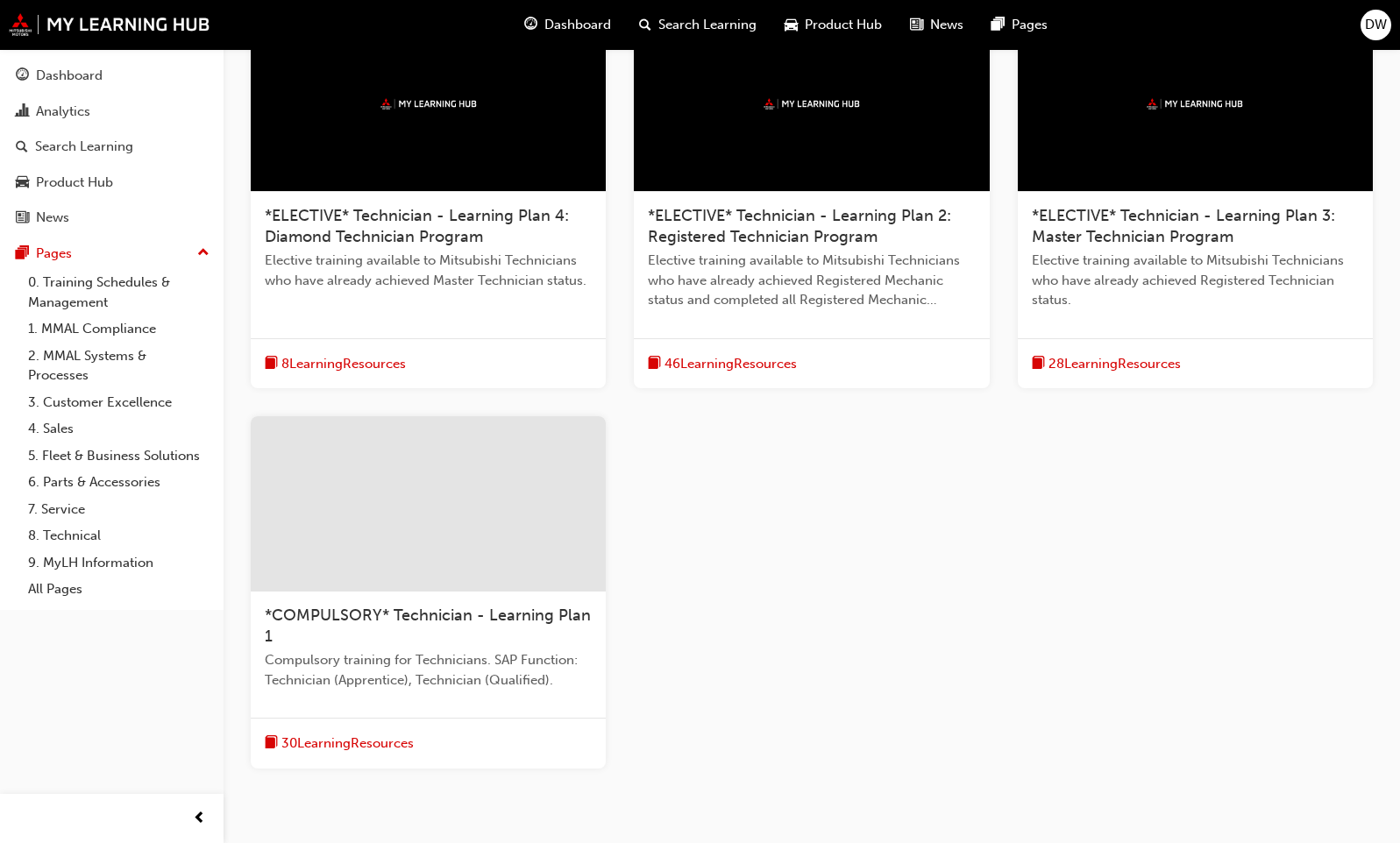
type input "technician"
click at [431, 553] on div at bounding box center [428, 504] width 354 height 175
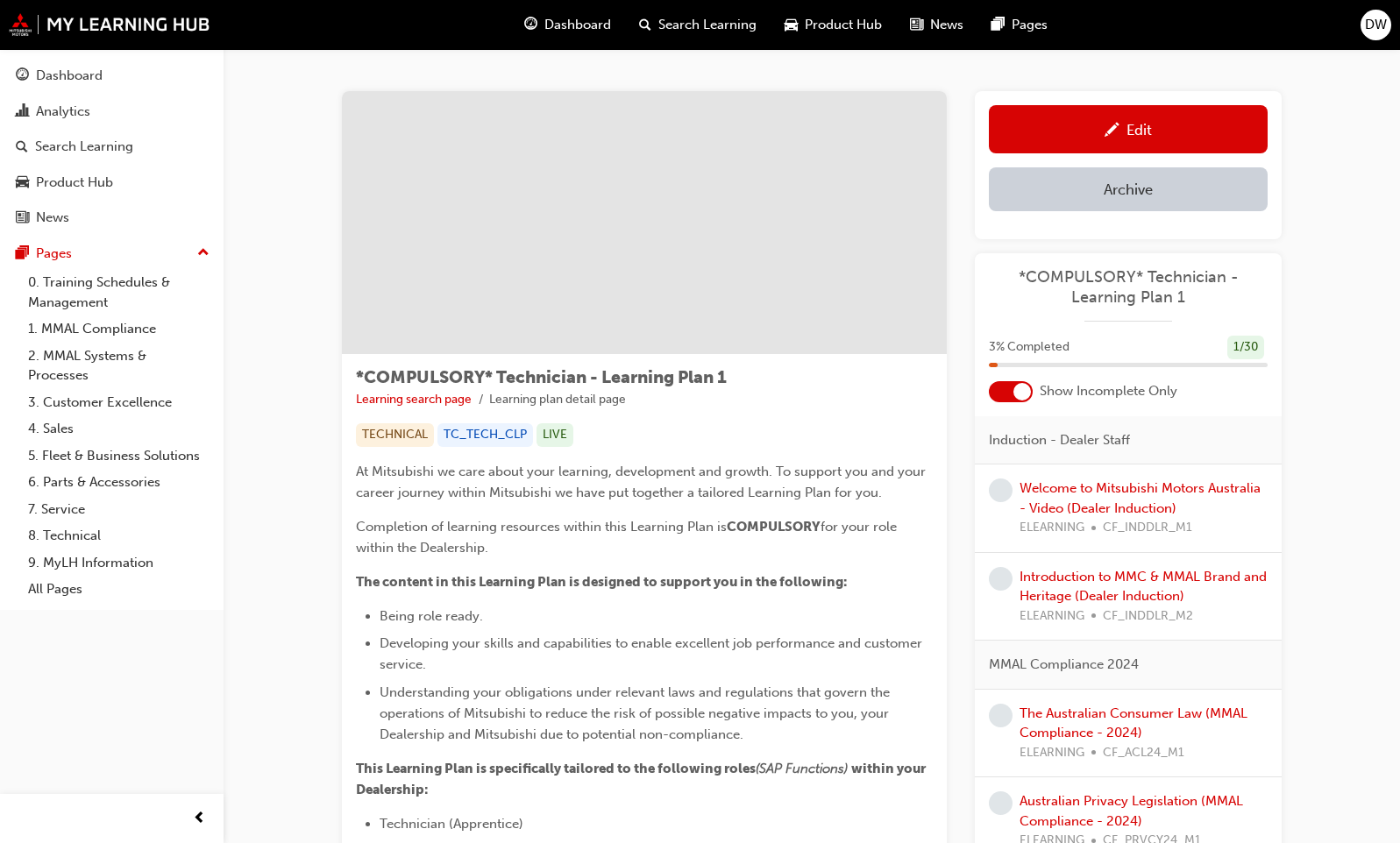
click at [1090, 279] on span "*COMPULSORY* Technician - Learning Plan 1" at bounding box center [1128, 287] width 279 height 40
click at [1010, 394] on div at bounding box center [1010, 391] width 44 height 21
click at [1011, 390] on div at bounding box center [1010, 391] width 44 height 21
click at [1246, 343] on div "1 / 30" at bounding box center [1245, 347] width 37 height 23
click at [1127, 291] on span "*COMPULSORY* Technician - Learning Plan 1" at bounding box center [1128, 287] width 279 height 40
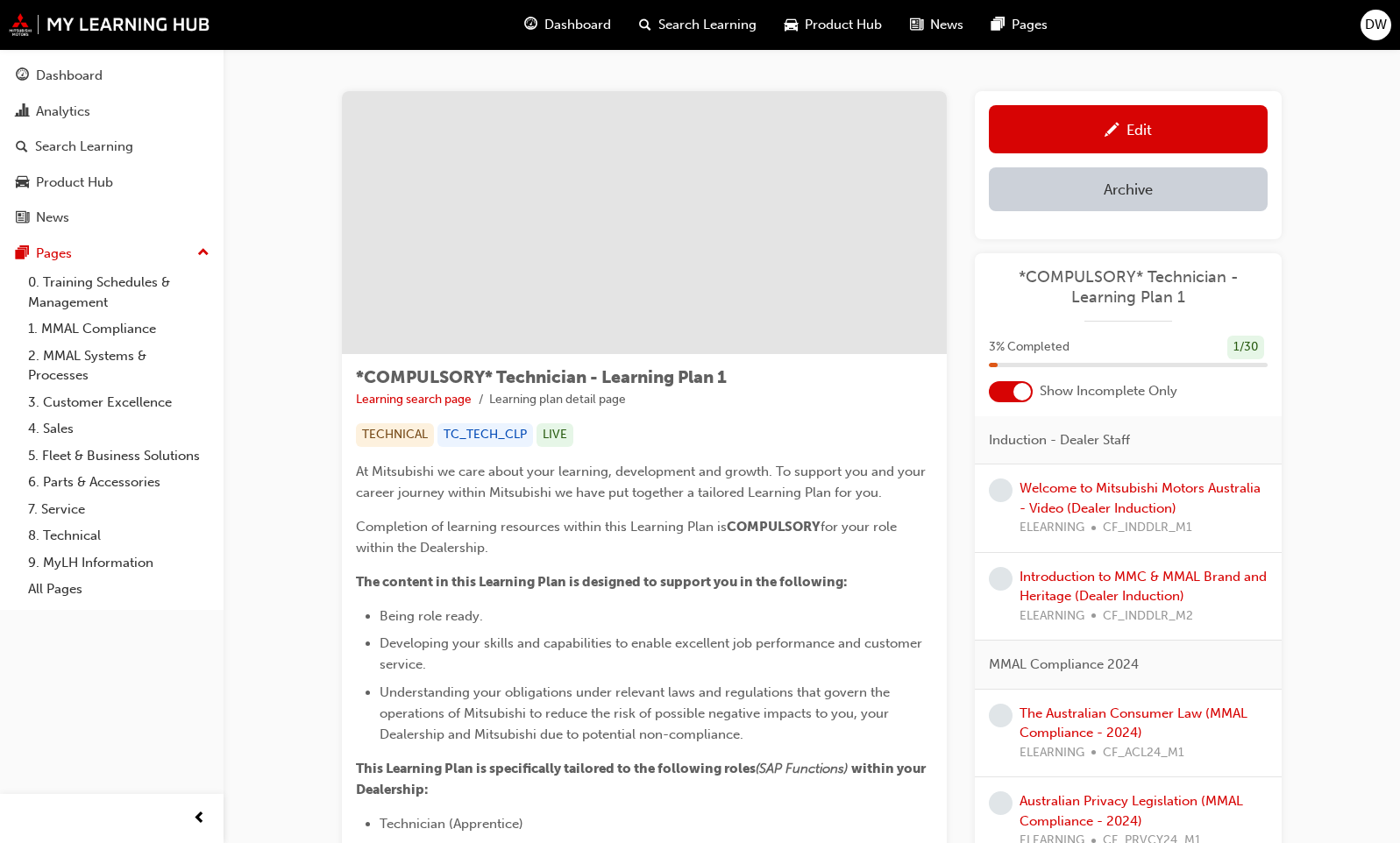
click at [1117, 276] on span "*COMPULSORY* Technician - Learning Plan 1" at bounding box center [1128, 287] width 279 height 40
click at [41, 124] on link "Analytics" at bounding box center [112, 112] width 210 height 32
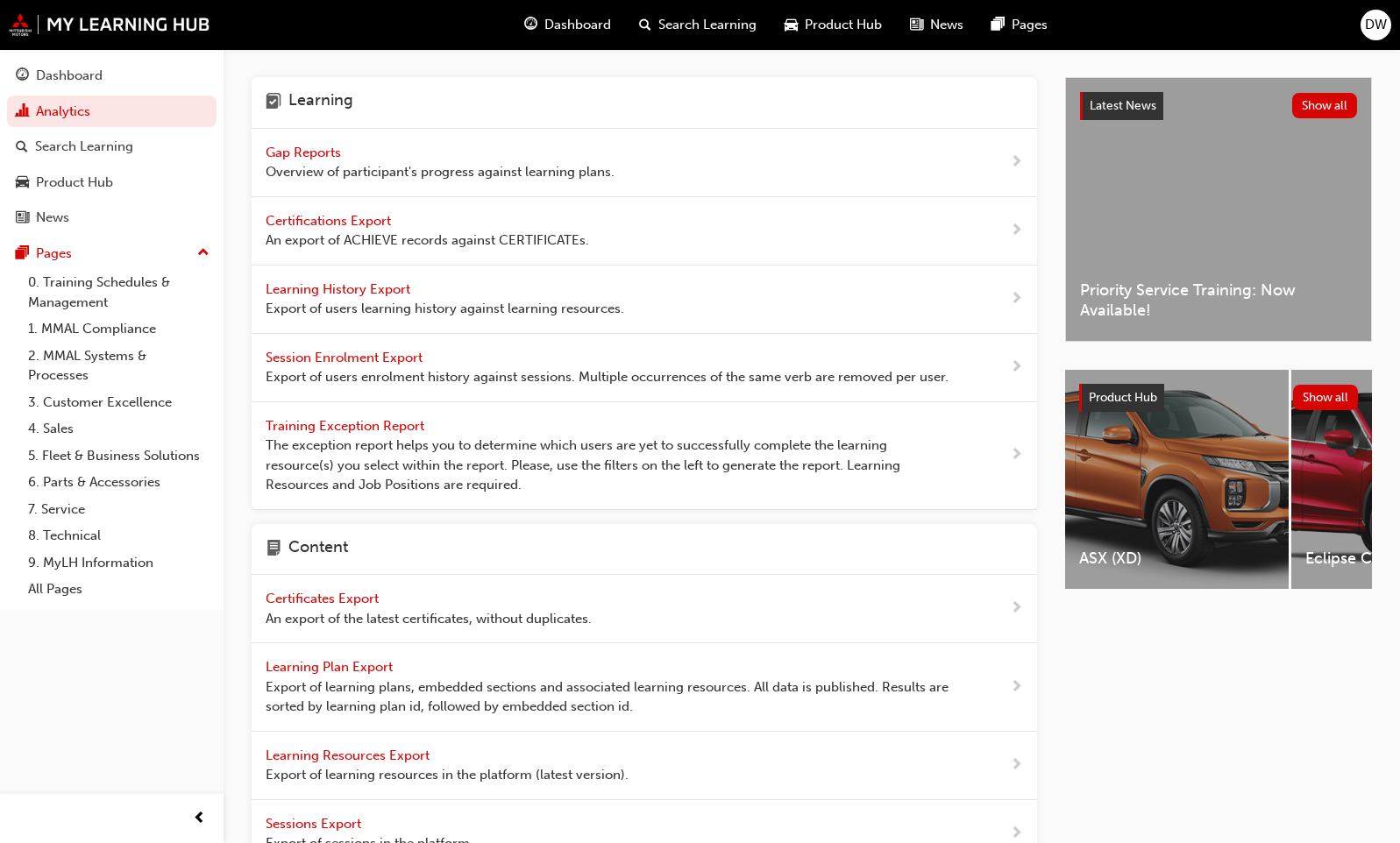
click at [342, 287] on span "Learning History Export" at bounding box center [339, 290] width 148 height 16
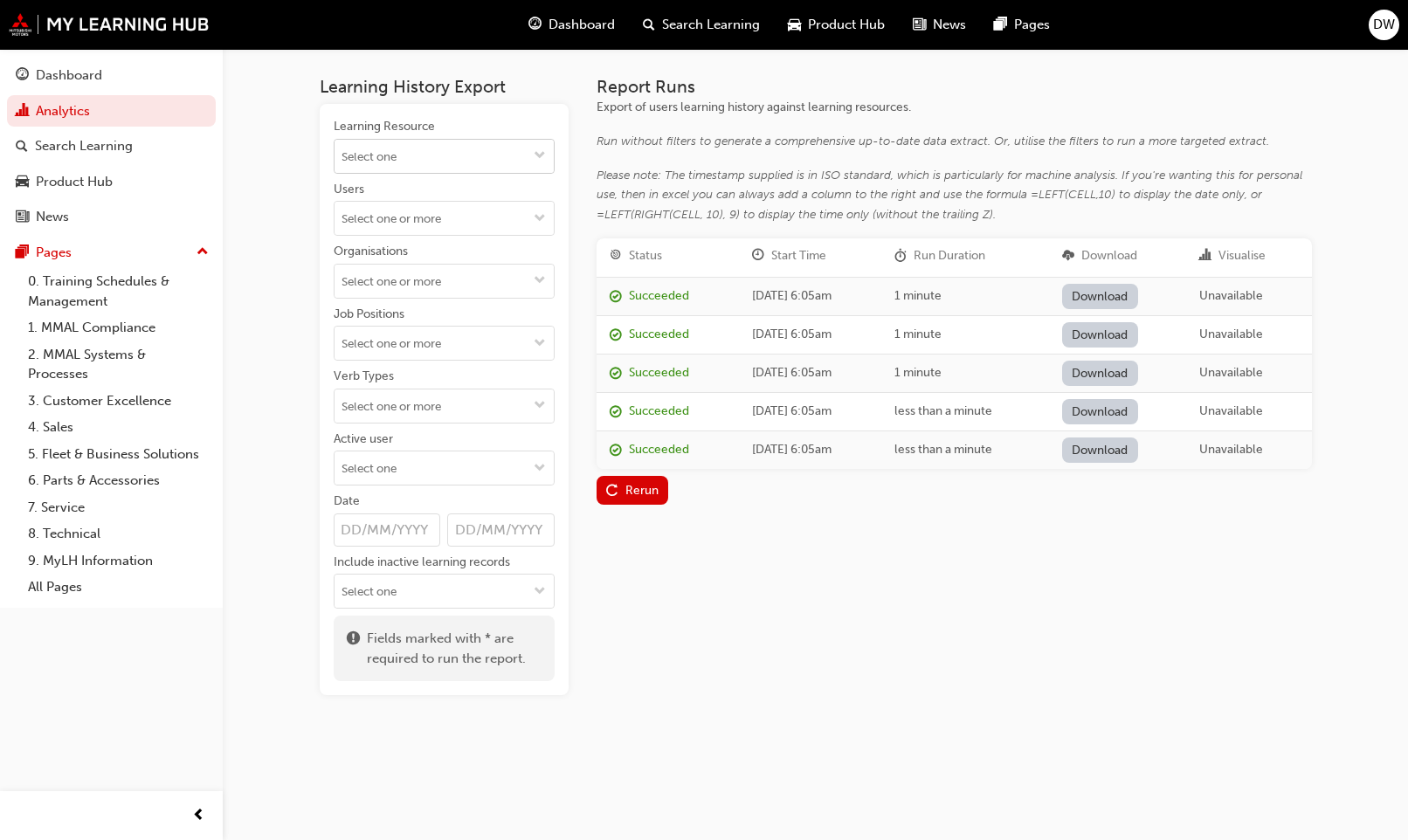
click at [392, 144] on input "Learning Resource" at bounding box center [444, 156] width 219 height 33
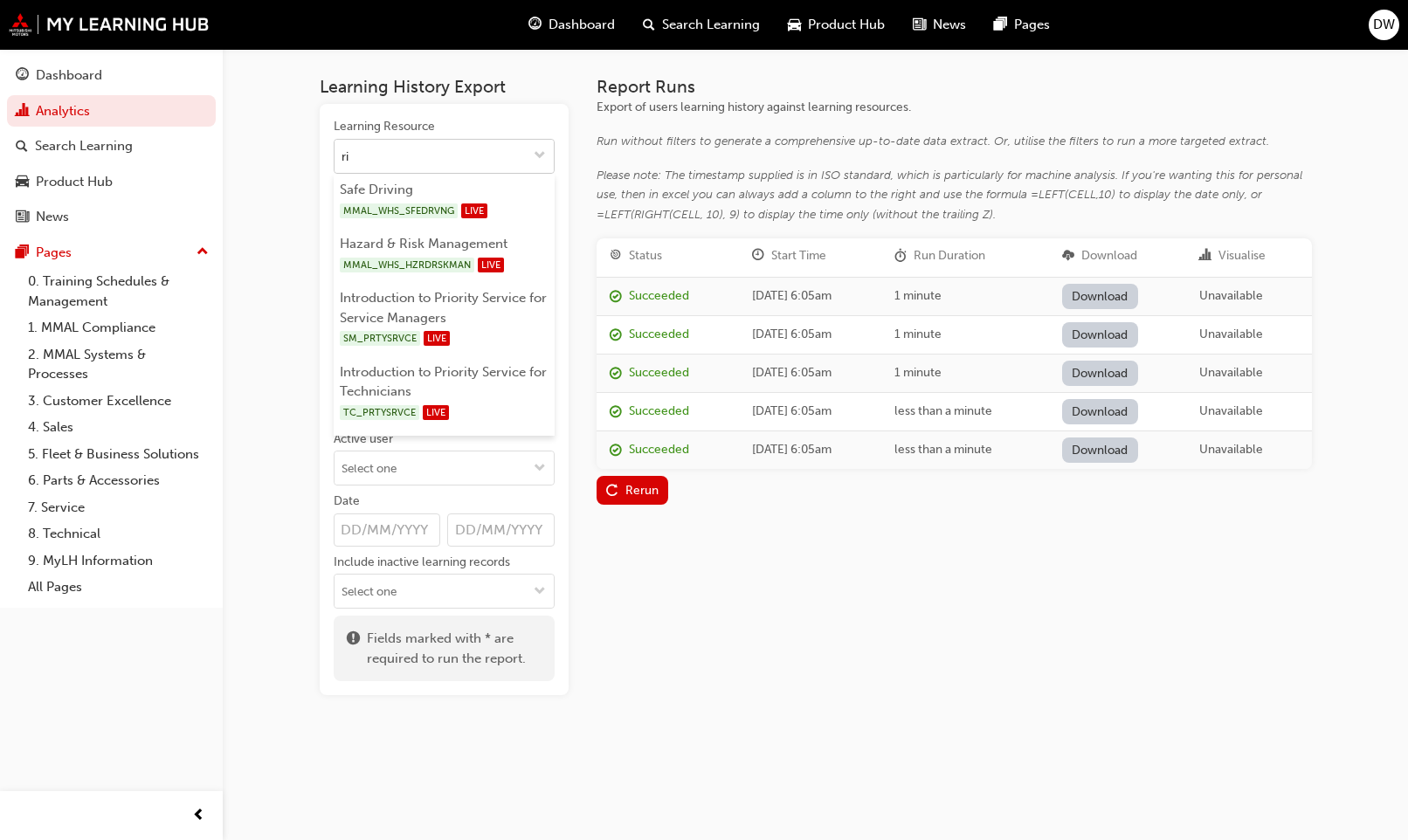
type input "r"
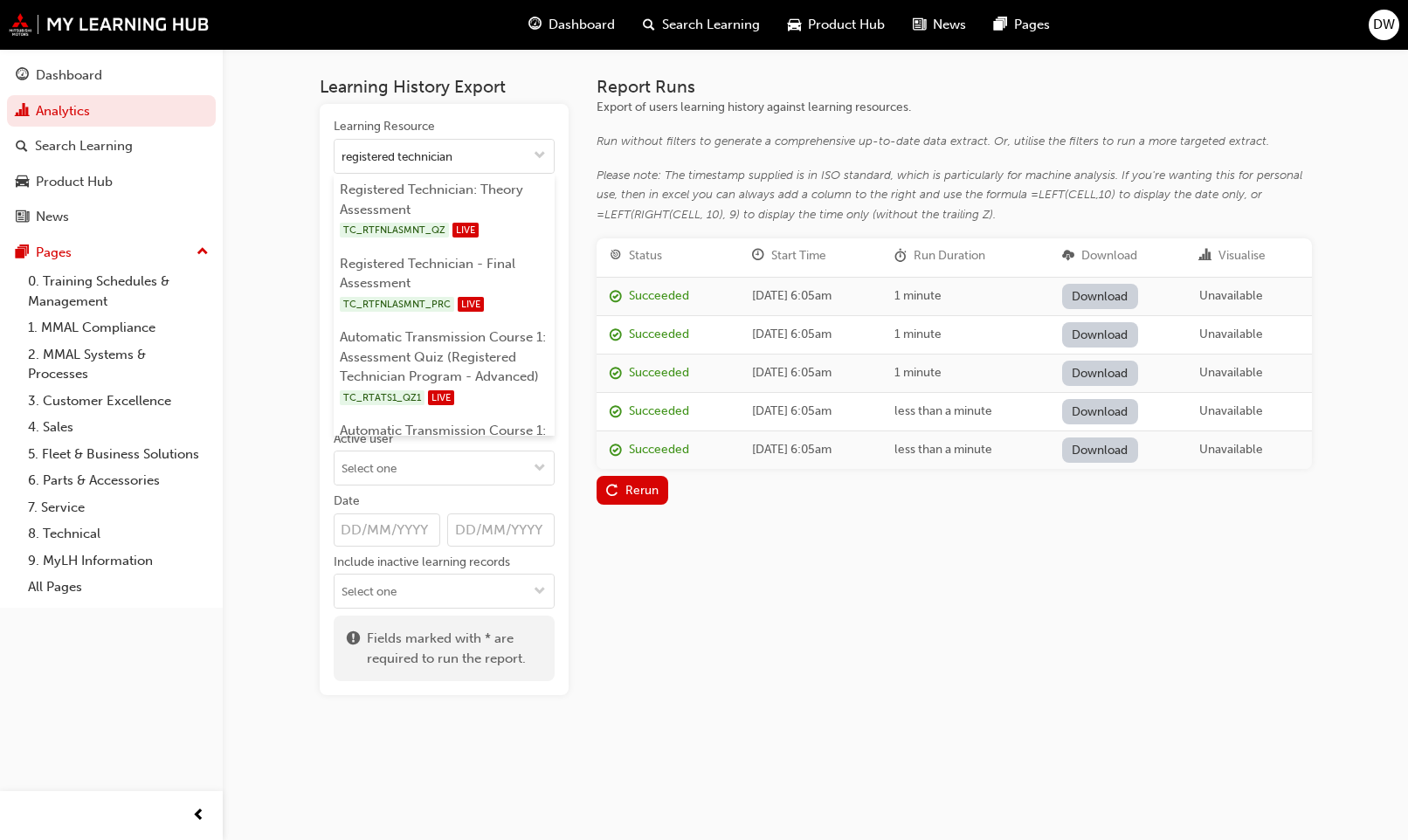
type input "registered technician"
click at [309, 278] on div "Learning History Export Learning Resource registered technician Registered Tech…" at bounding box center [815, 400] width 1048 height 702
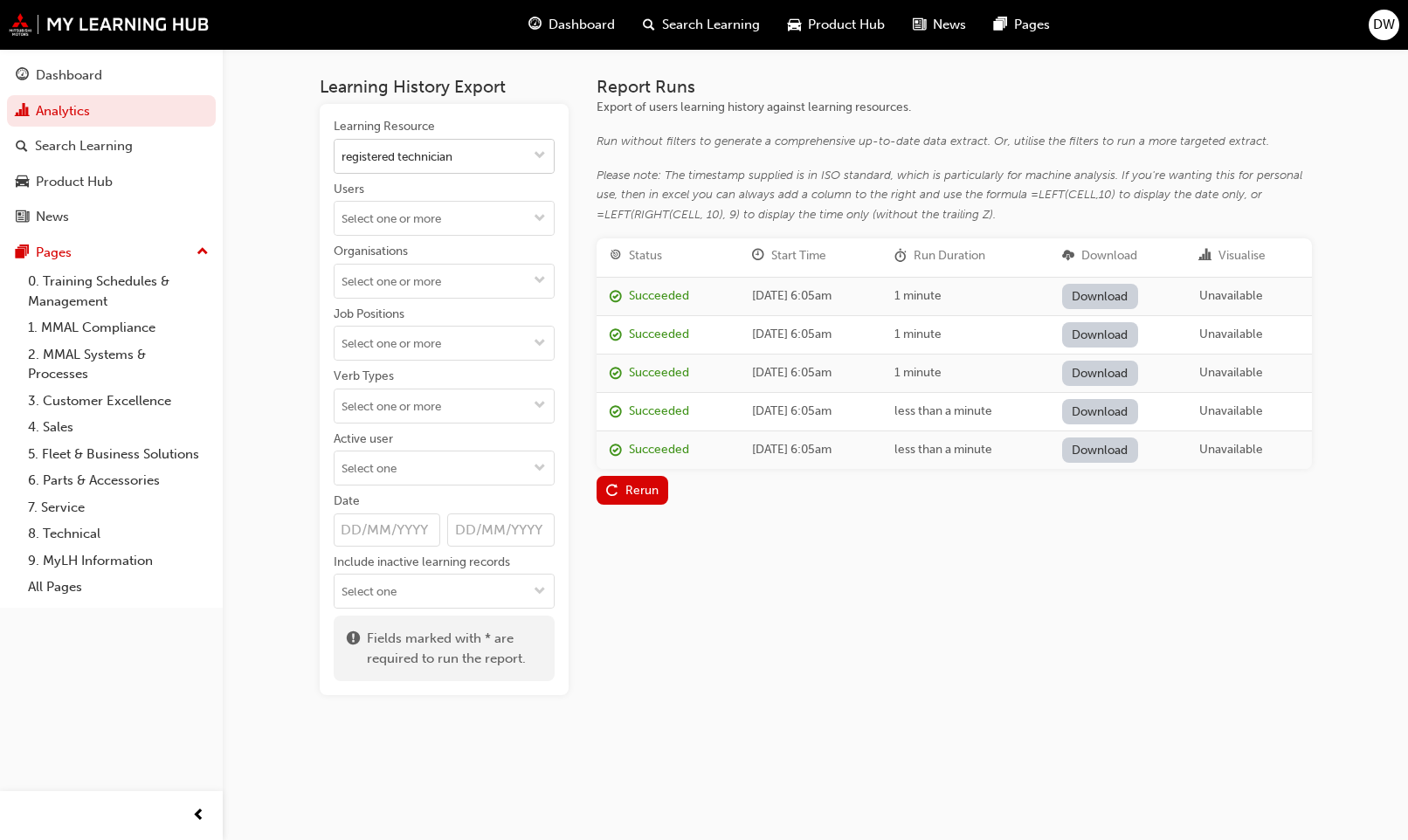
click at [487, 153] on input "registered technician" at bounding box center [444, 156] width 219 height 33
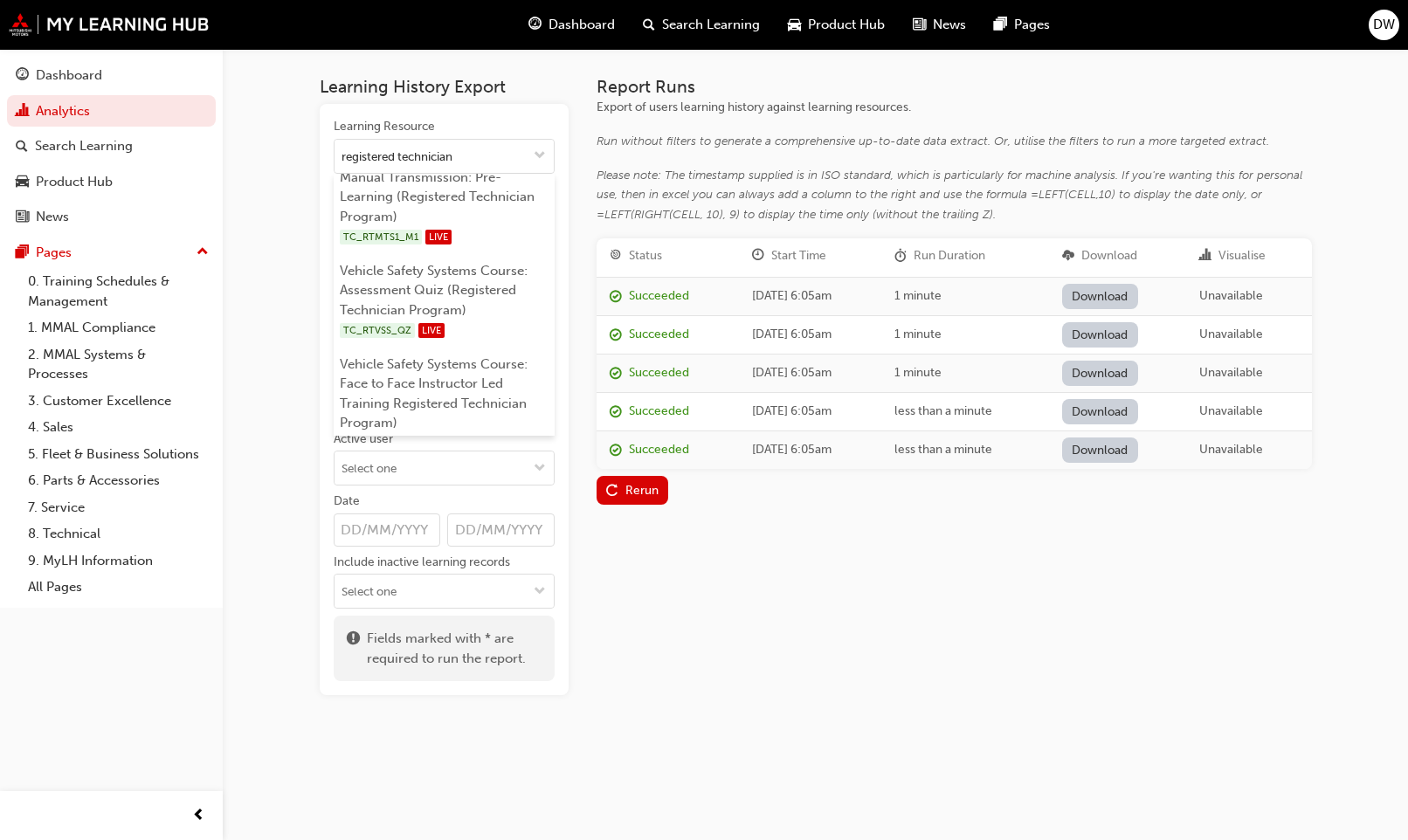
scroll to position [1676, 0]
click at [694, 545] on div "Report Runs Export of users learning history against learning resources. Run wi…" at bounding box center [954, 386] width 716 height 619
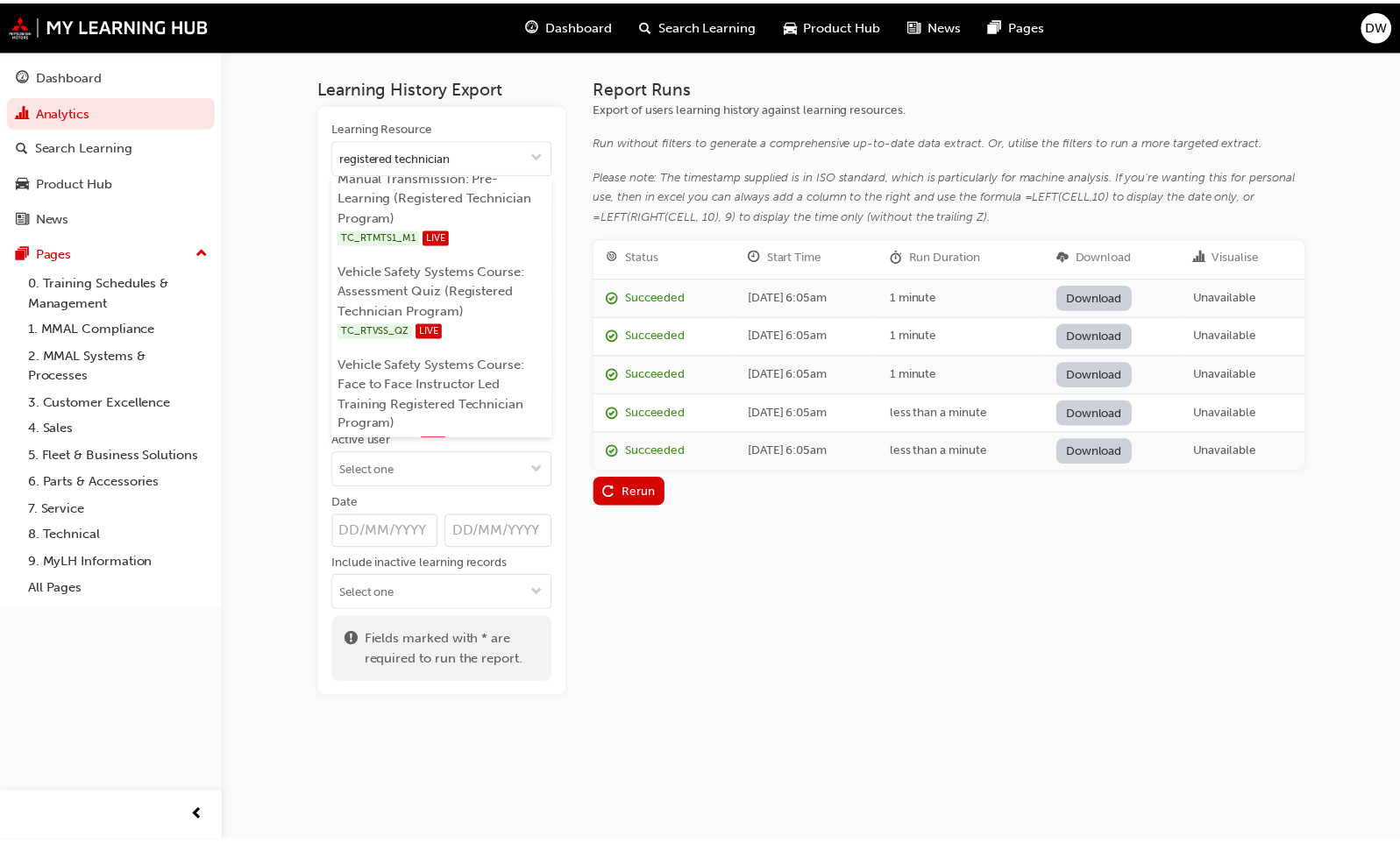
scroll to position [0, 0]
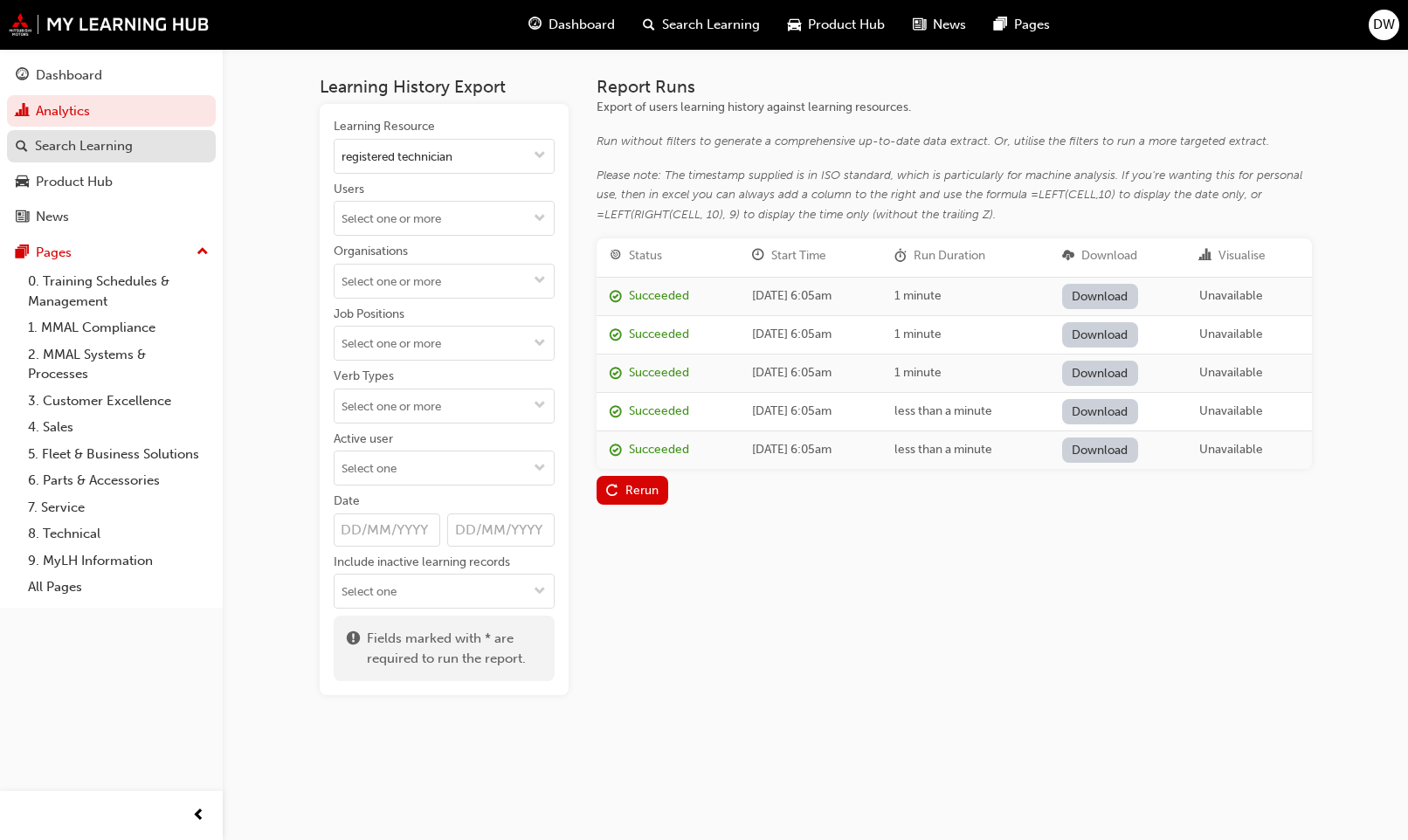
click at [58, 152] on div "Search Learning" at bounding box center [83, 146] width 98 height 20
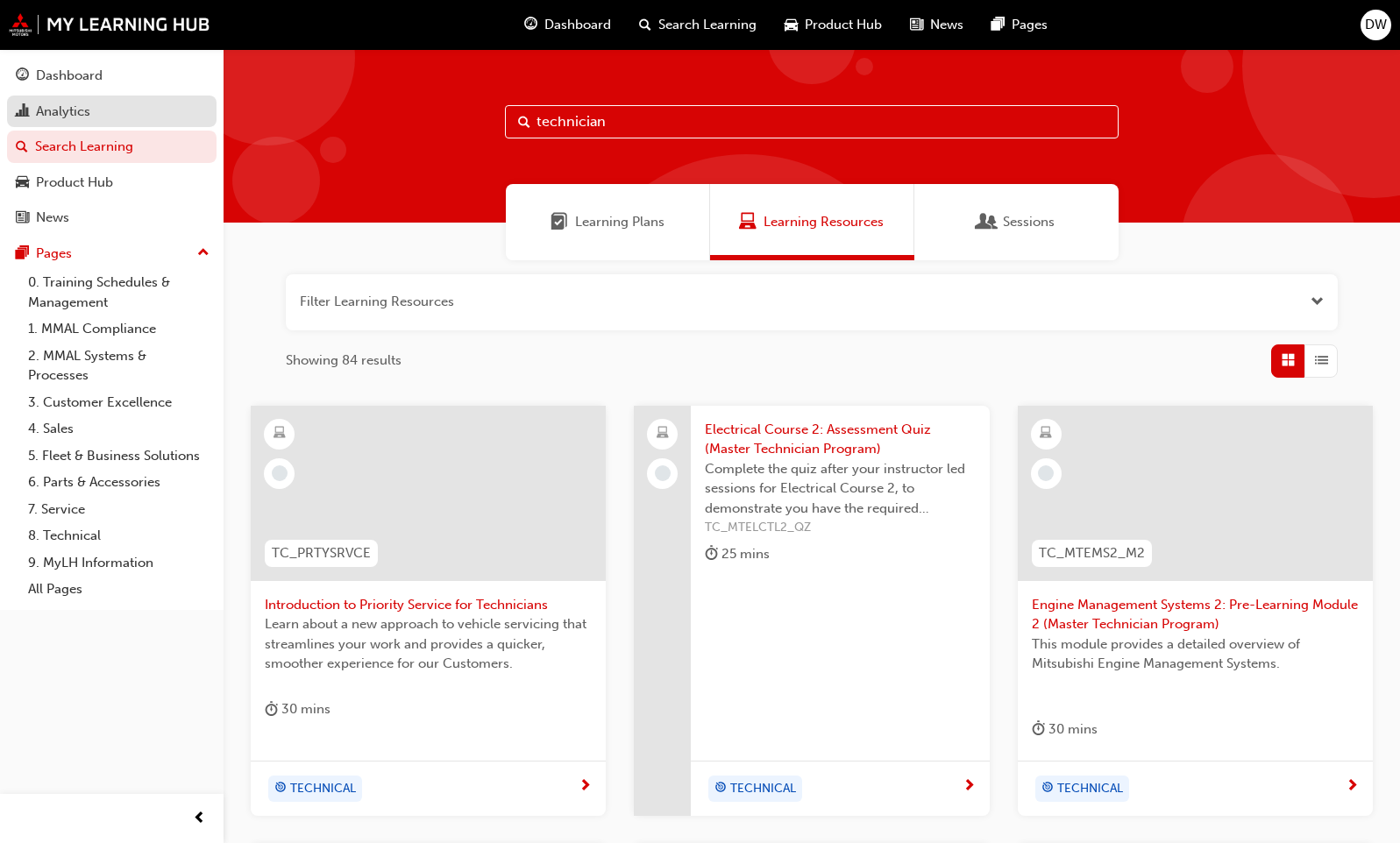
click at [50, 116] on div "Analytics" at bounding box center [63, 112] width 54 height 20
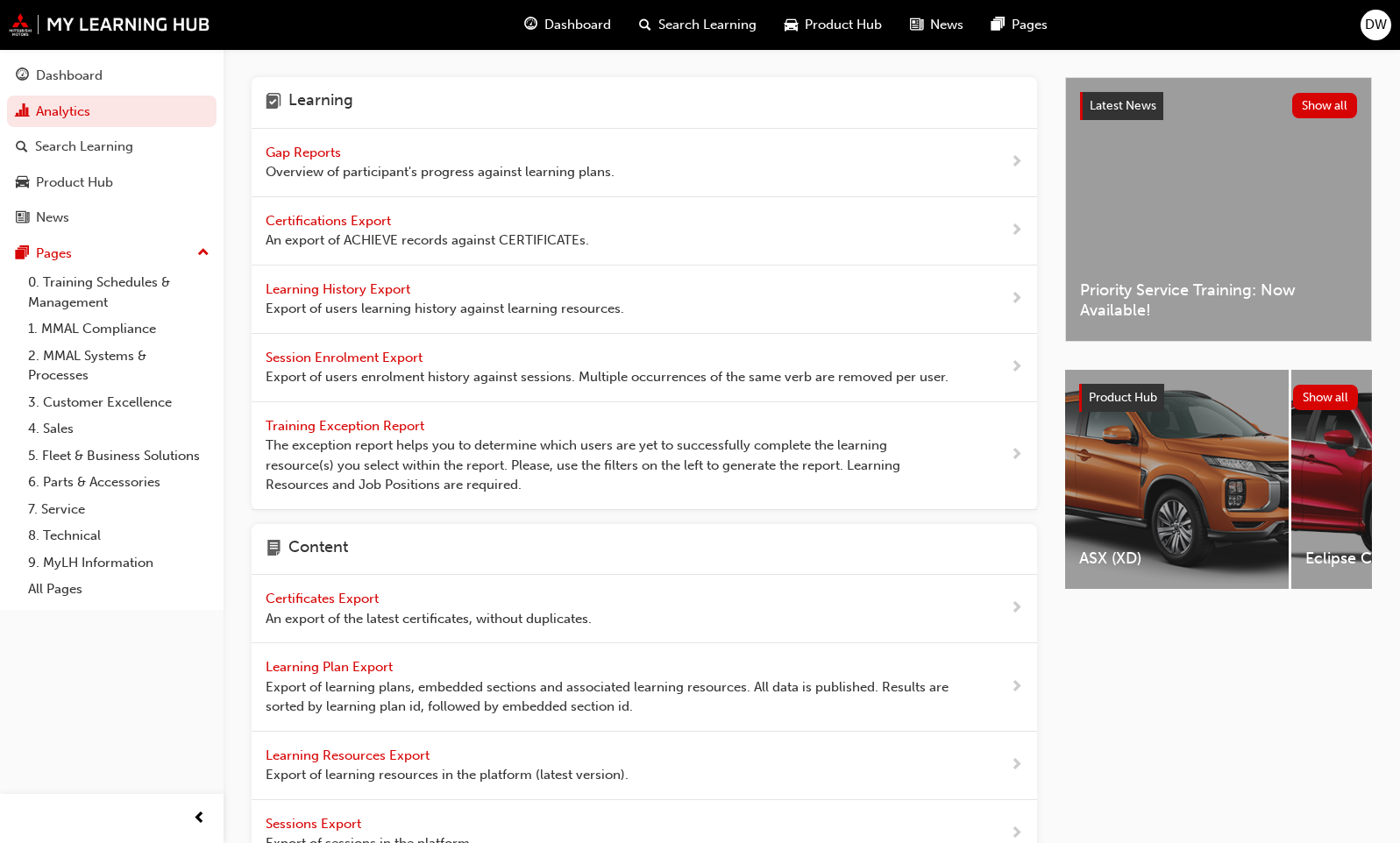
click at [319, 151] on span "Gap Reports" at bounding box center [305, 153] width 79 height 16
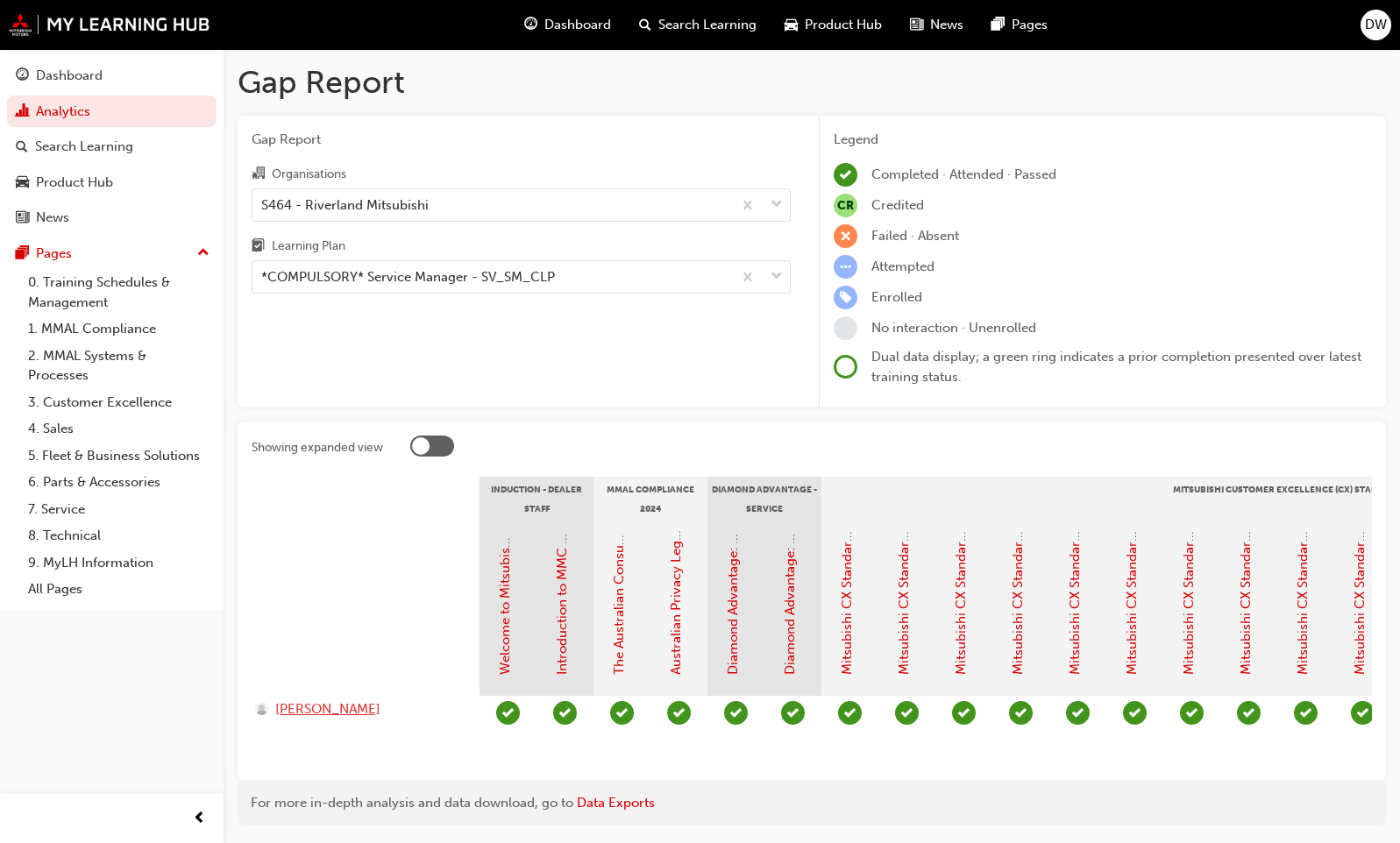
click at [372, 707] on span "[PERSON_NAME]" at bounding box center [328, 709] width 105 height 20
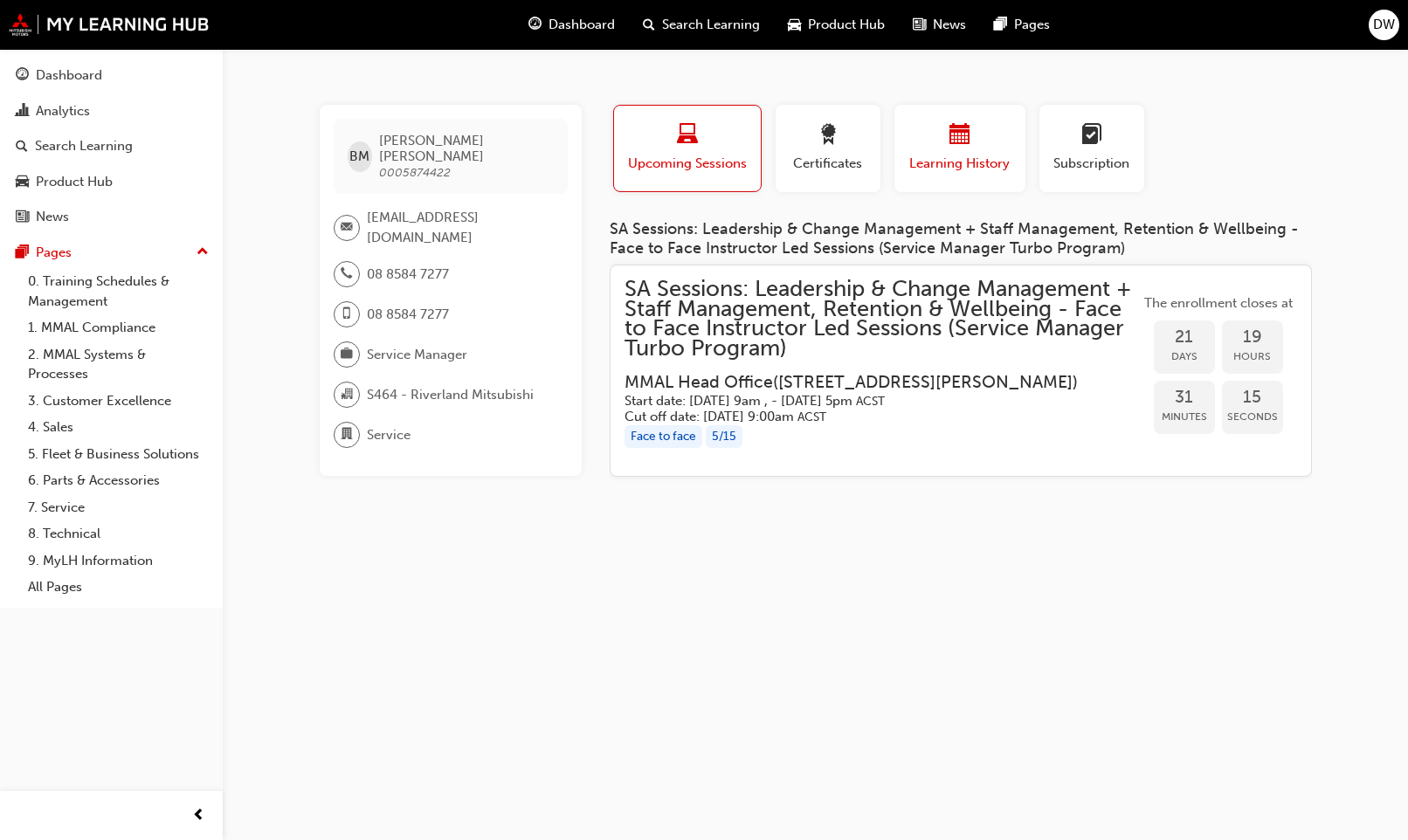
click at [960, 134] on span "calendar-icon" at bounding box center [960, 135] width 21 height 23
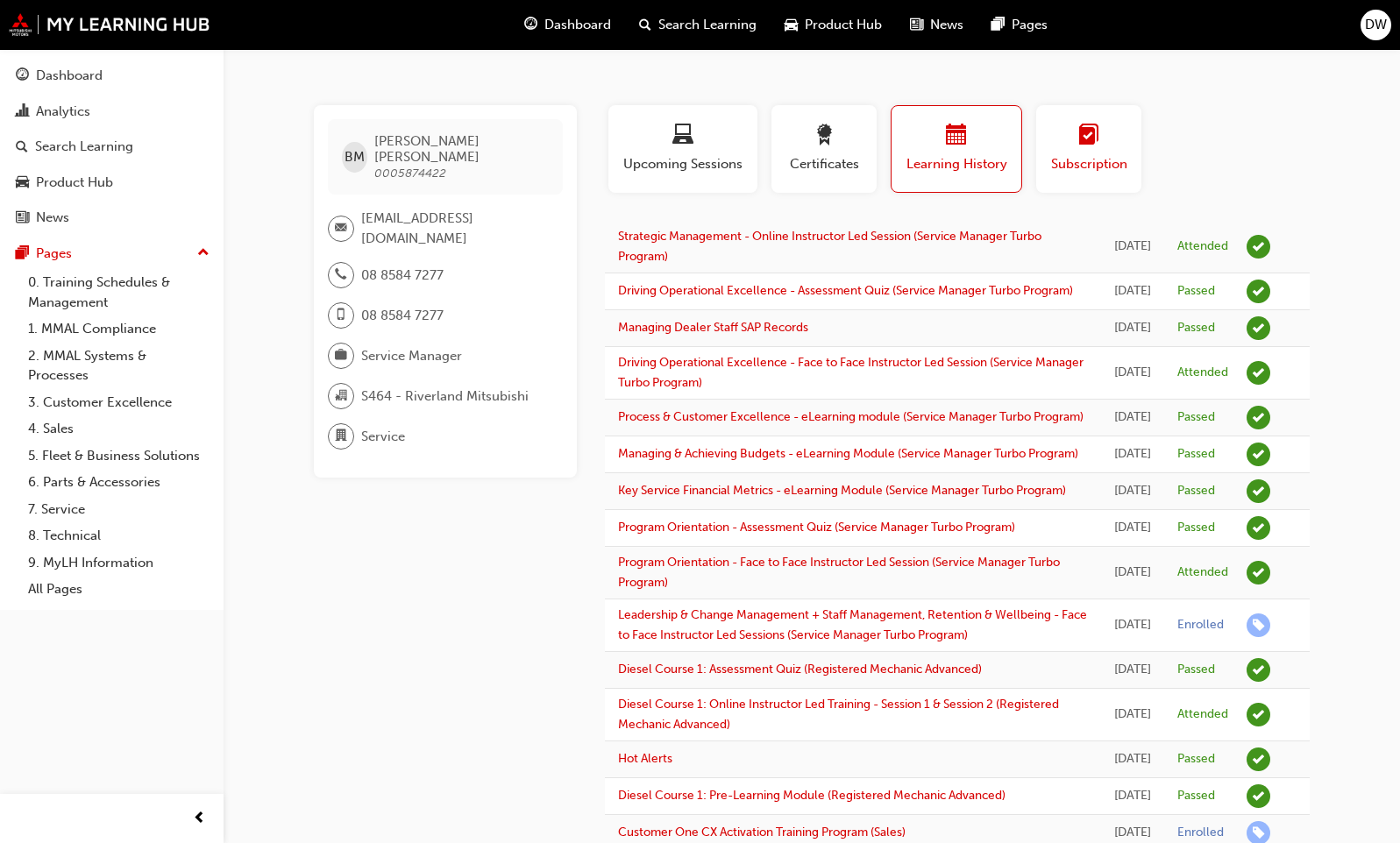
click at [1103, 153] on div "Subscription" at bounding box center [1089, 149] width 79 height 50
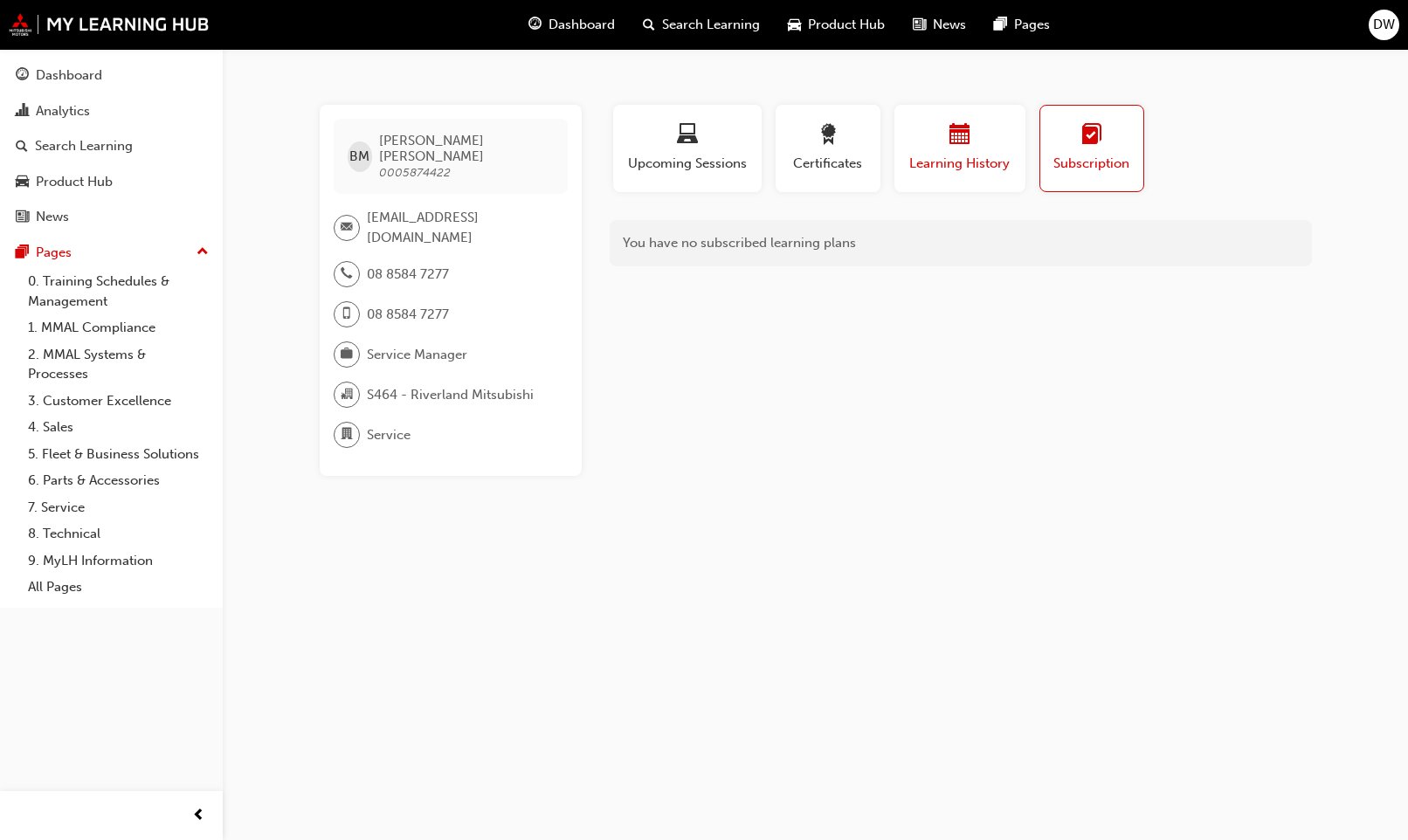
click at [970, 147] on div "button" at bounding box center [960, 137] width 105 height 27
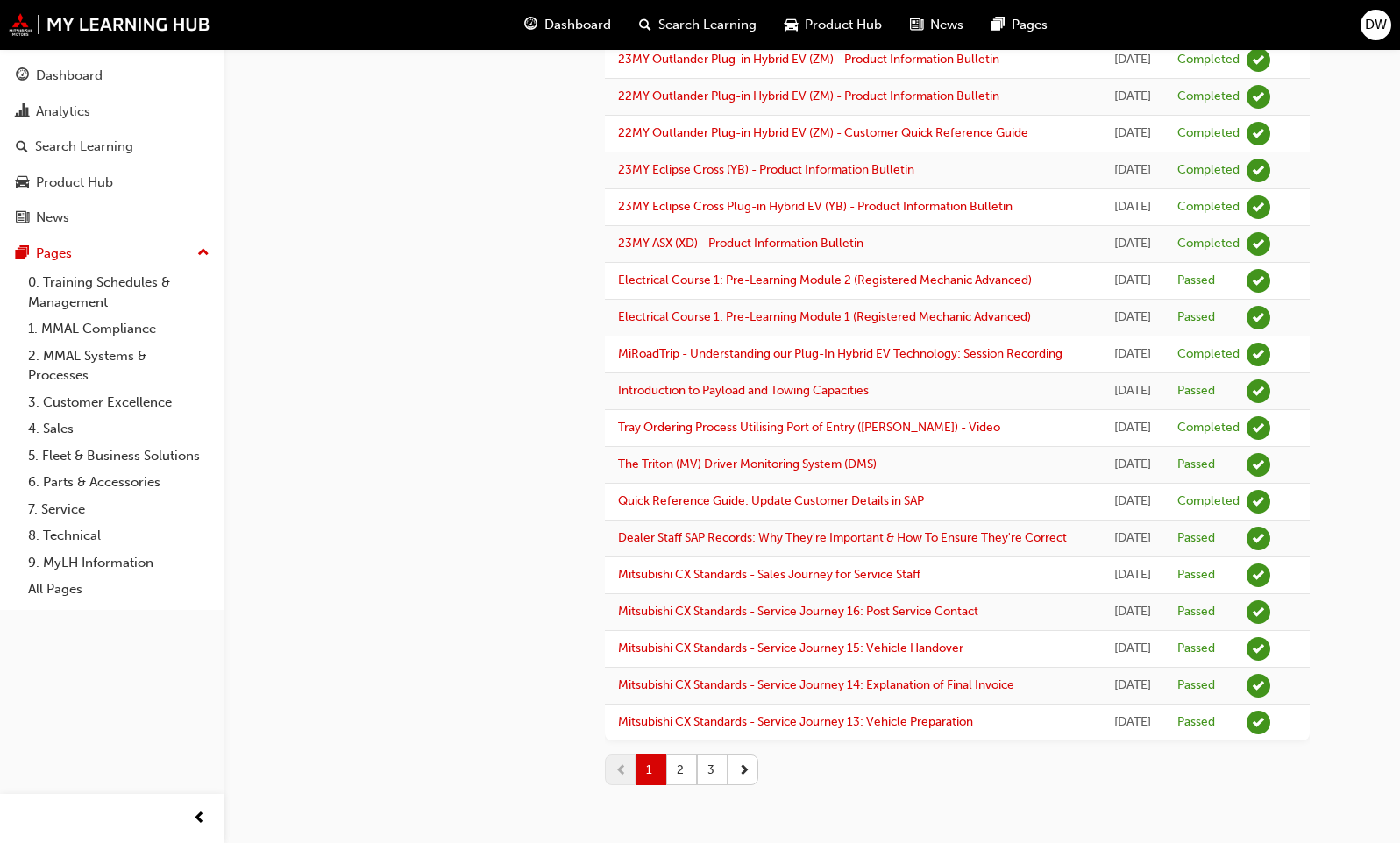
scroll to position [2109, 0]
click at [680, 776] on button "2" at bounding box center [681, 770] width 31 height 31
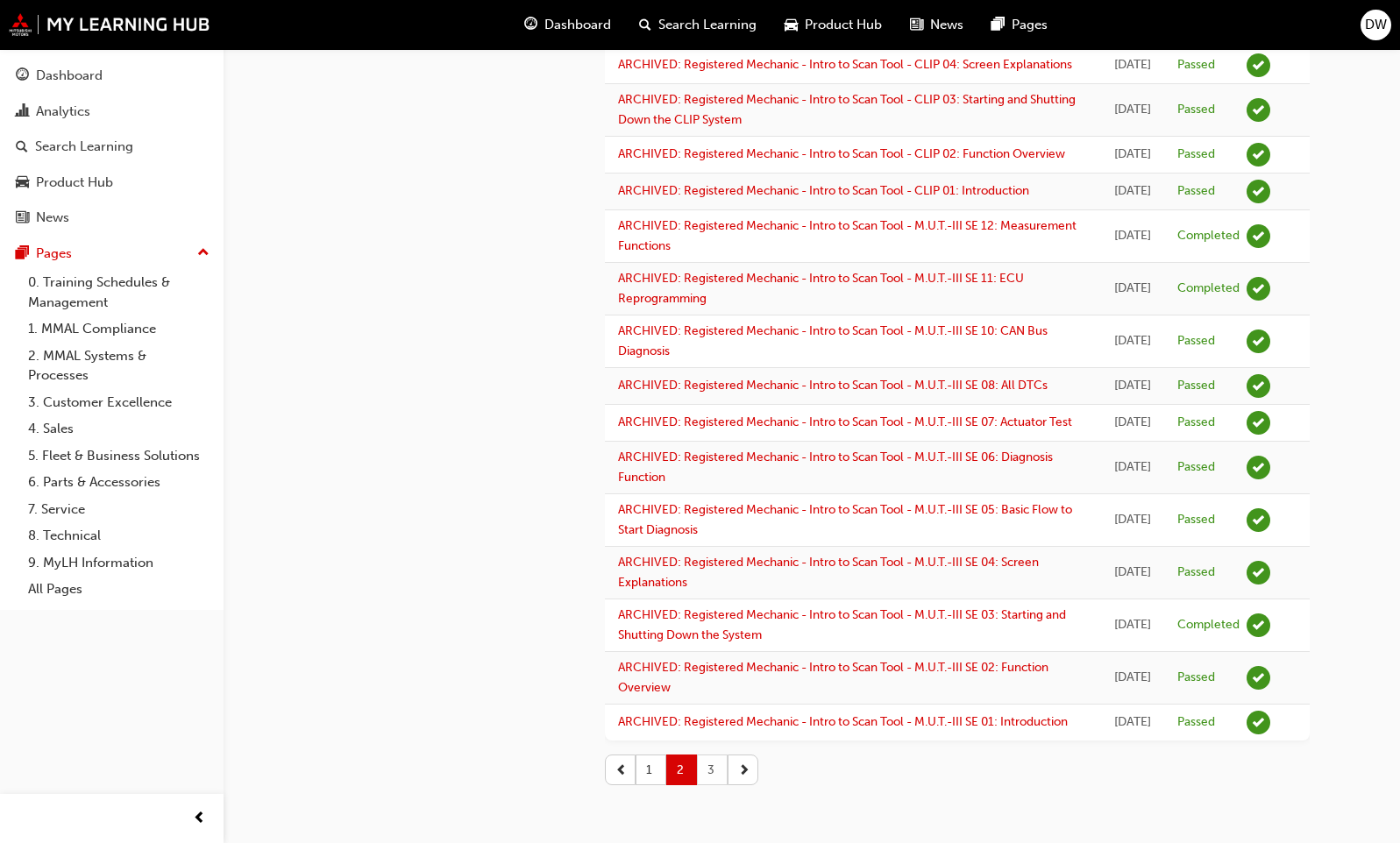
click at [704, 766] on button "3" at bounding box center [712, 770] width 31 height 31
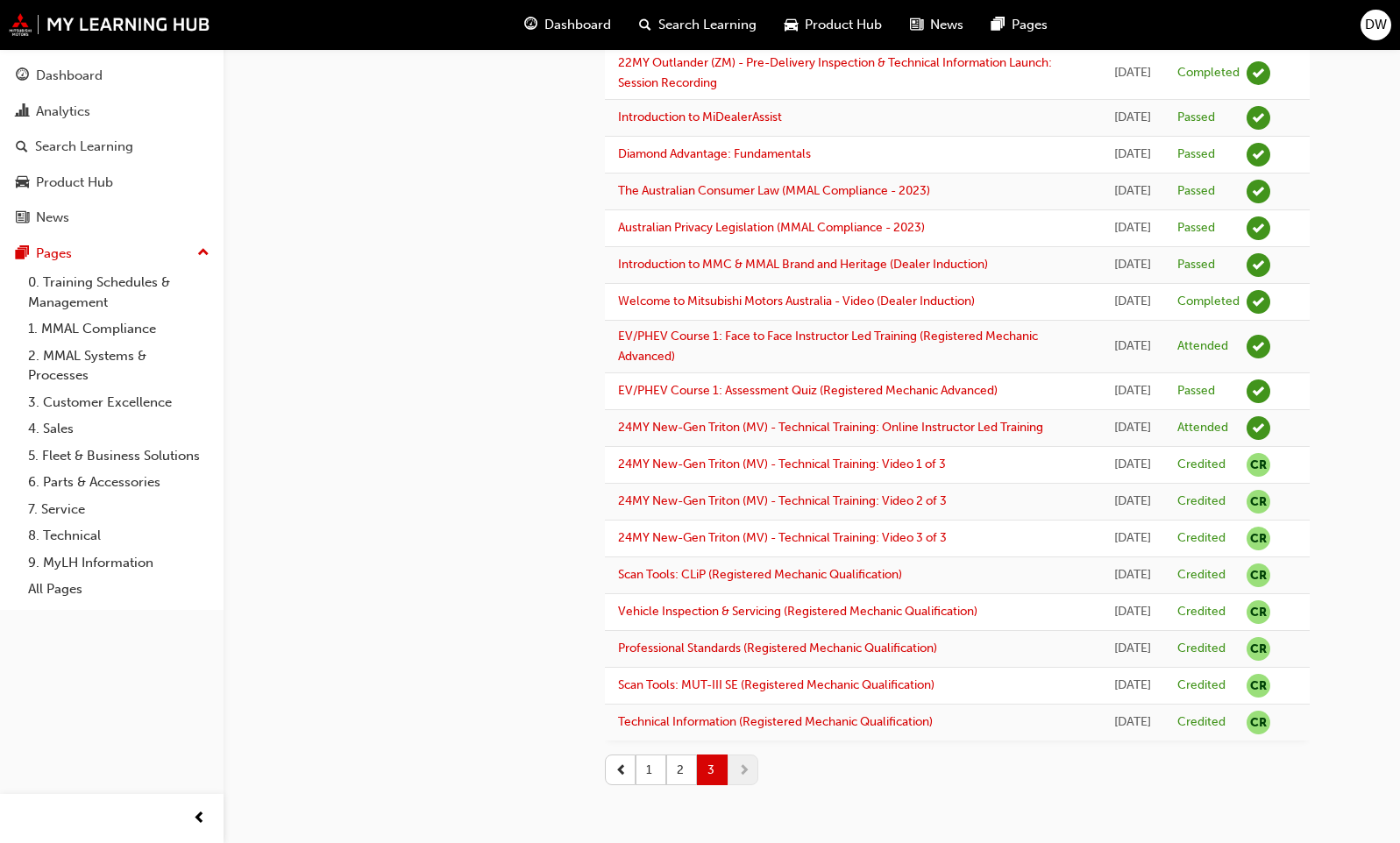
scroll to position [1425, 0]
click at [657, 773] on button "1" at bounding box center [651, 770] width 31 height 31
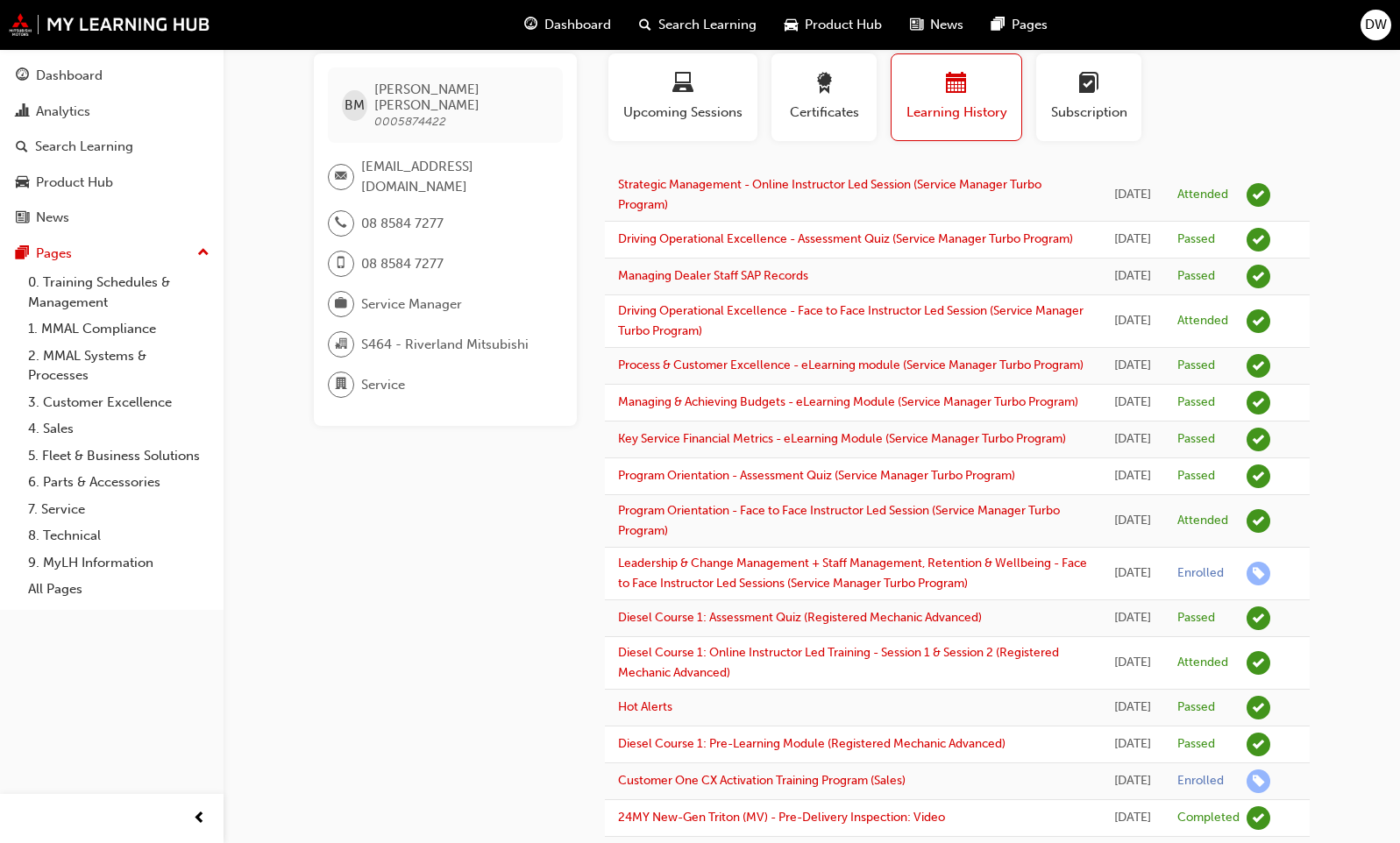
scroll to position [0, 0]
